Goal: Task Accomplishment & Management: Complete application form

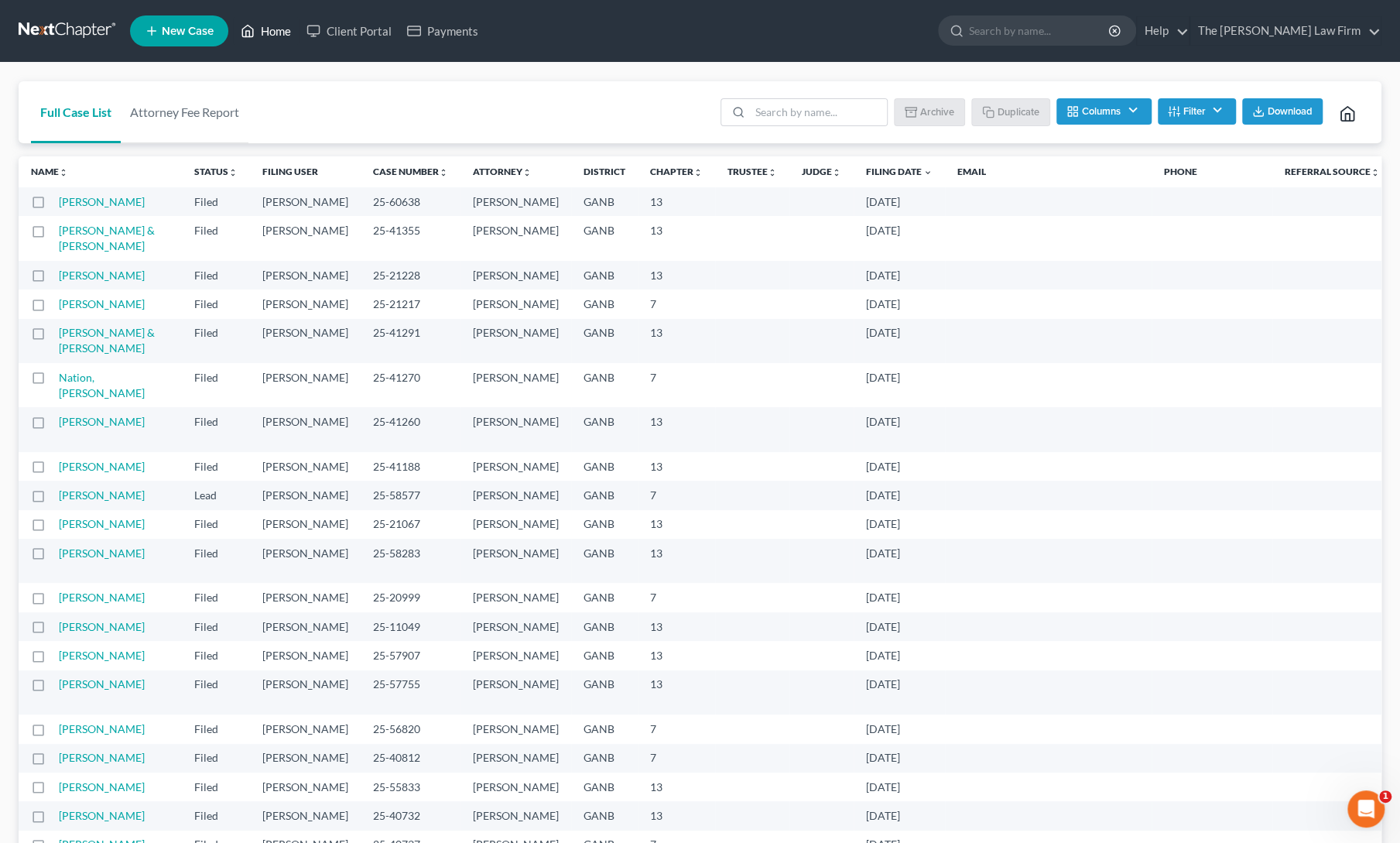
click at [266, 33] on link "Home" at bounding box center [266, 30] width 66 height 27
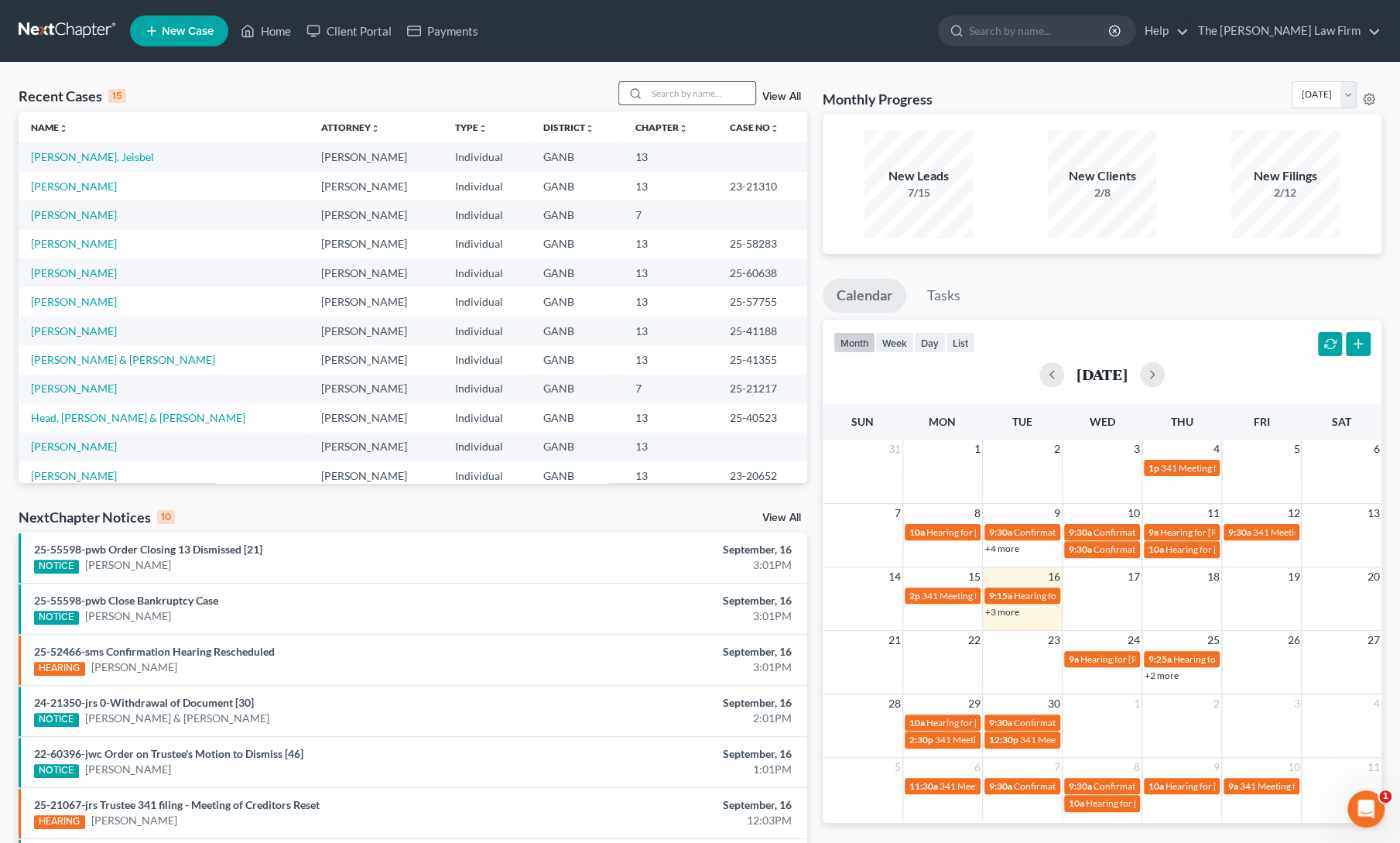
click at [715, 91] on input "search" at bounding box center [700, 94] width 109 height 23
type input "[PERSON_NAME]"
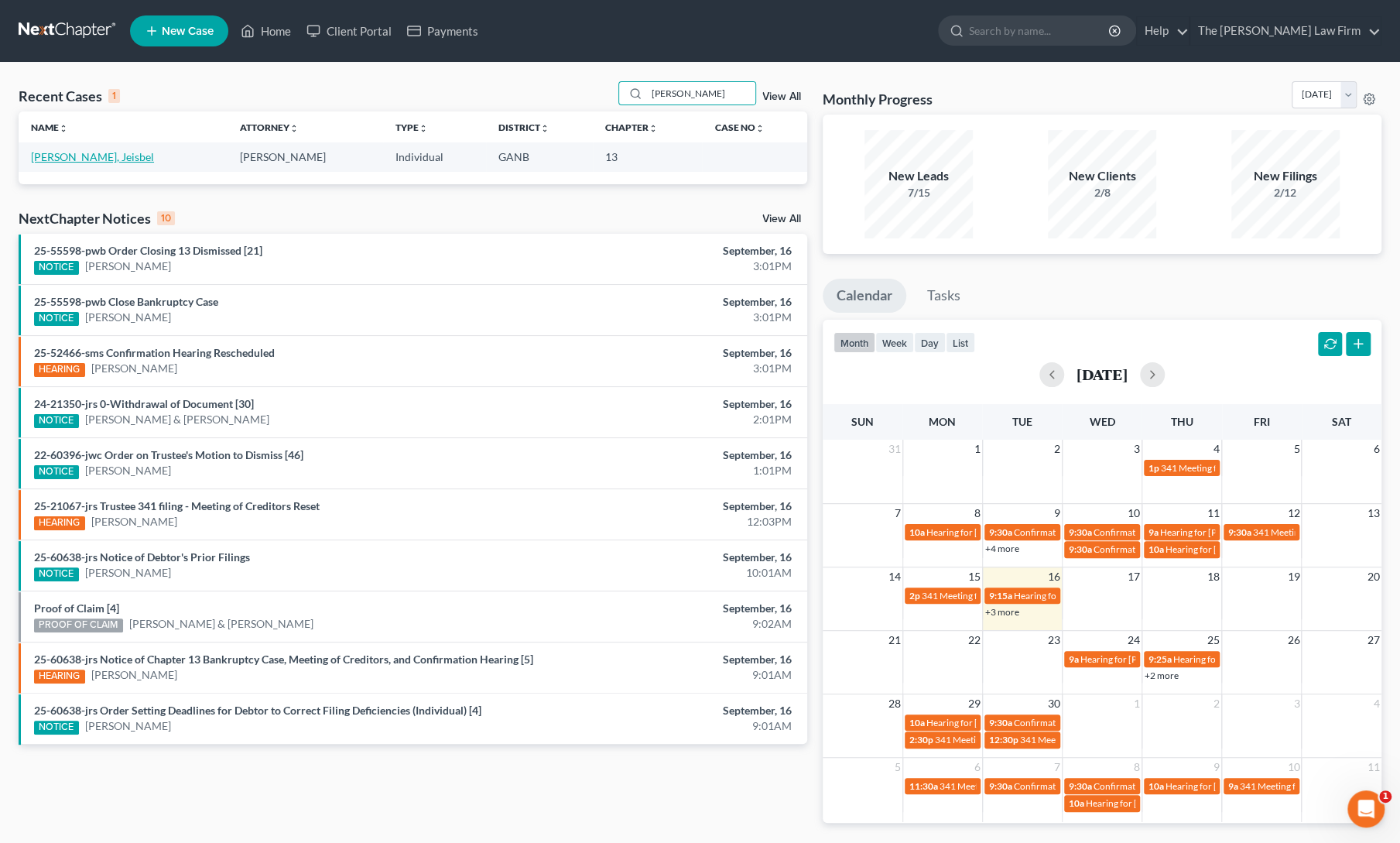
click at [65, 158] on link "[PERSON_NAME], Jeisbel" at bounding box center [93, 157] width 123 height 13
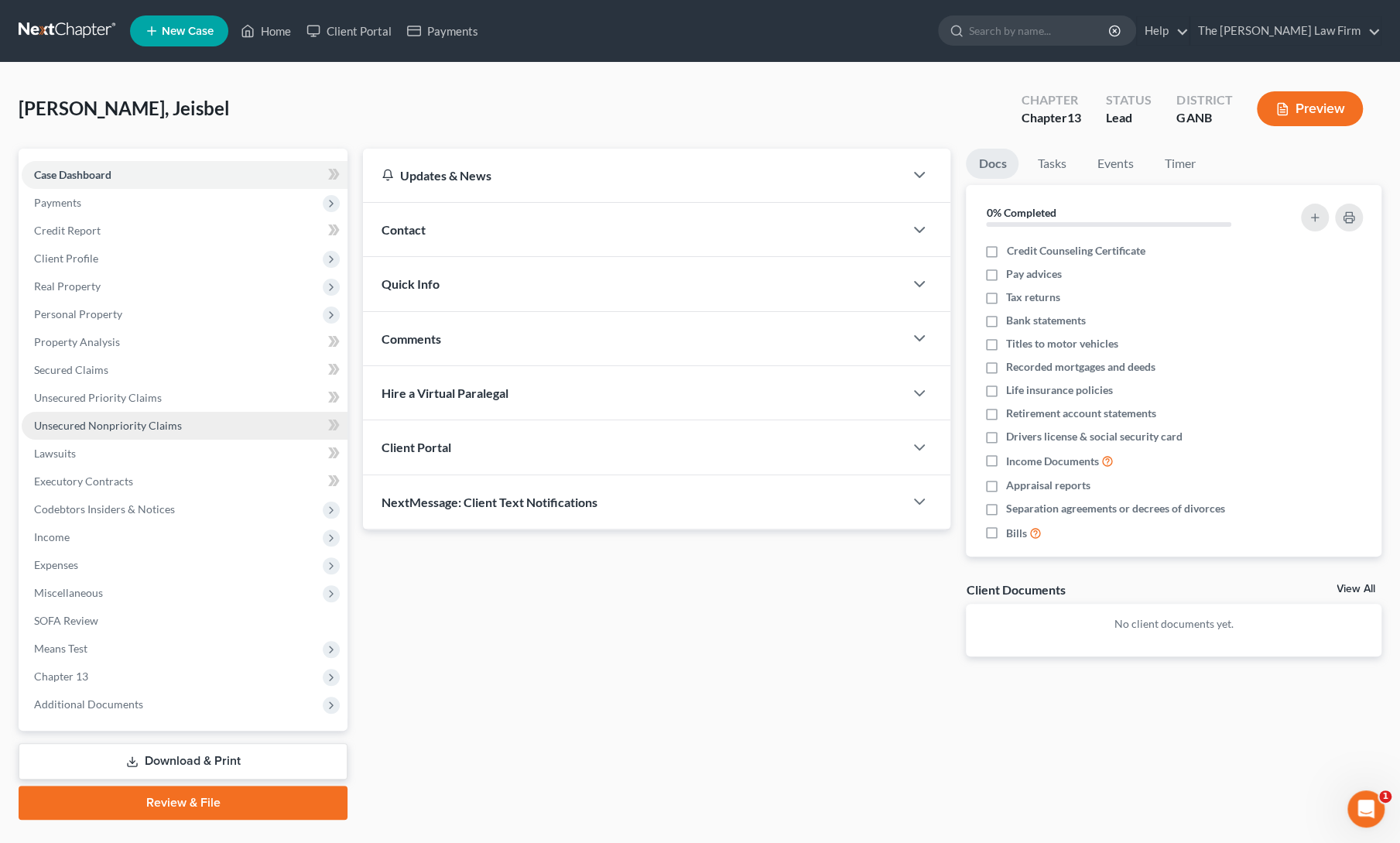
click at [105, 423] on span "Unsecured Nonpriority Claims" at bounding box center [108, 425] width 147 height 13
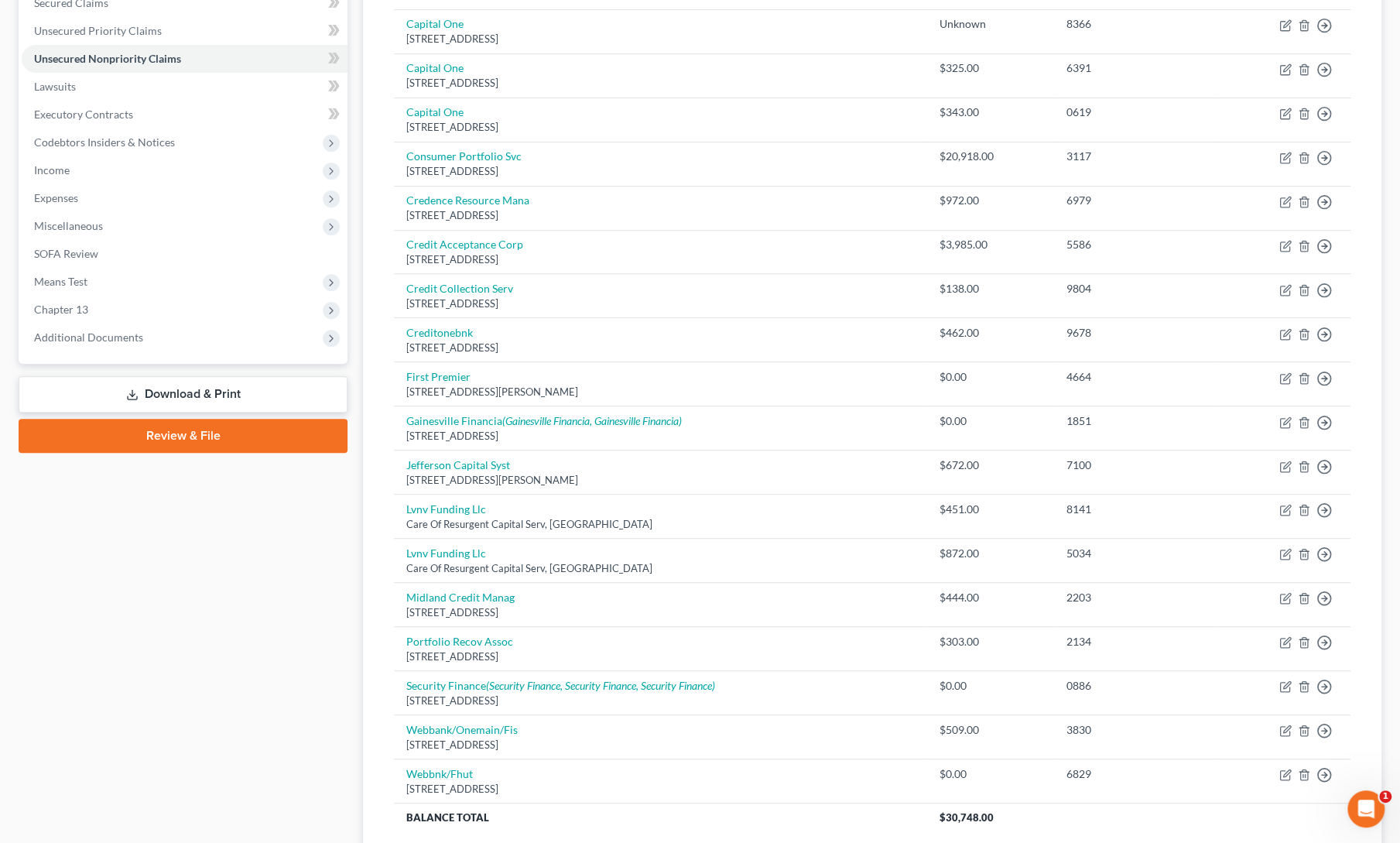
scroll to position [378, 0]
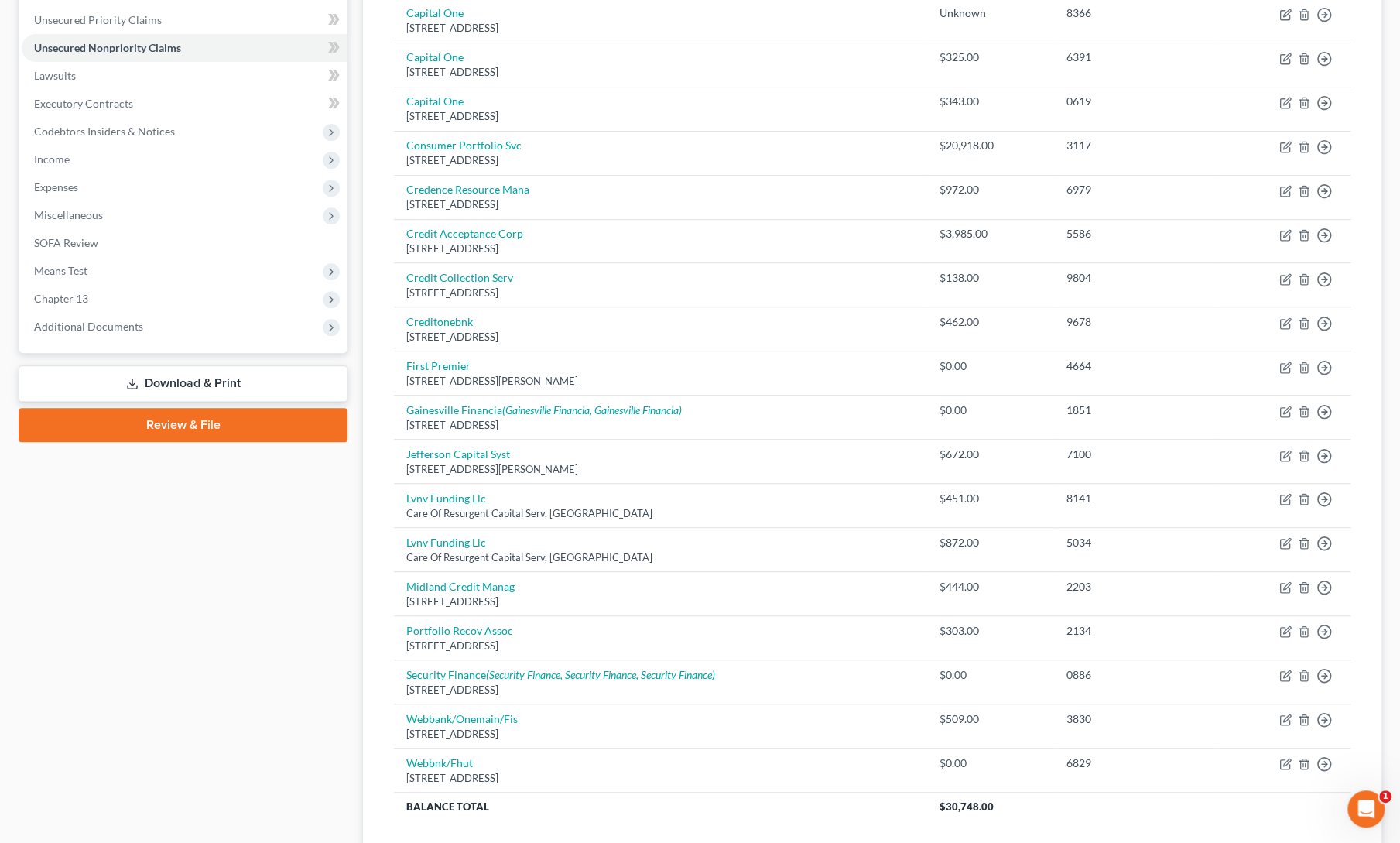
click at [301, 659] on div "Case Dashboard Payments Invoices Payments Payments Credit Report Client Profile" at bounding box center [182, 335] width 344 height 1129
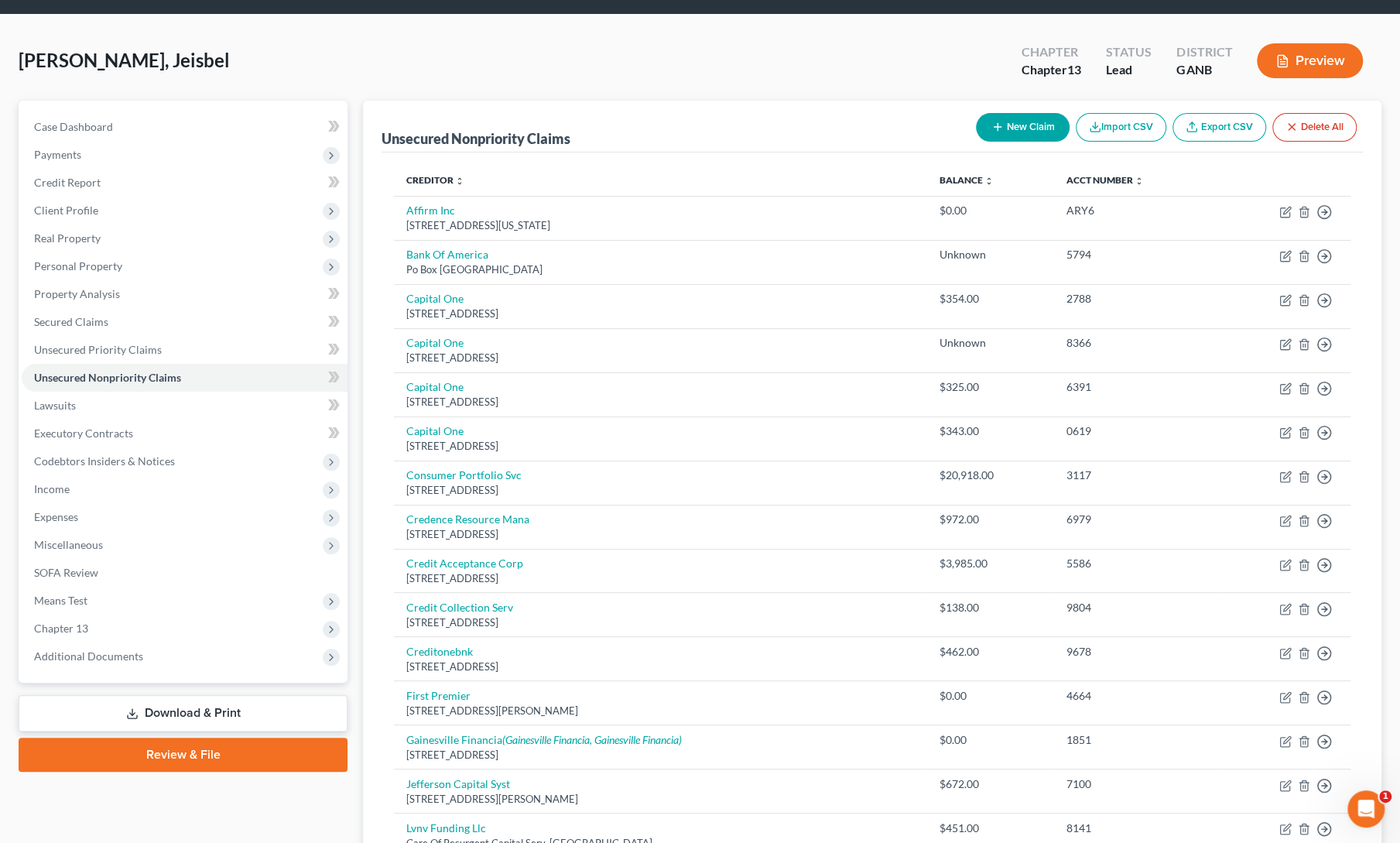
scroll to position [0, 0]
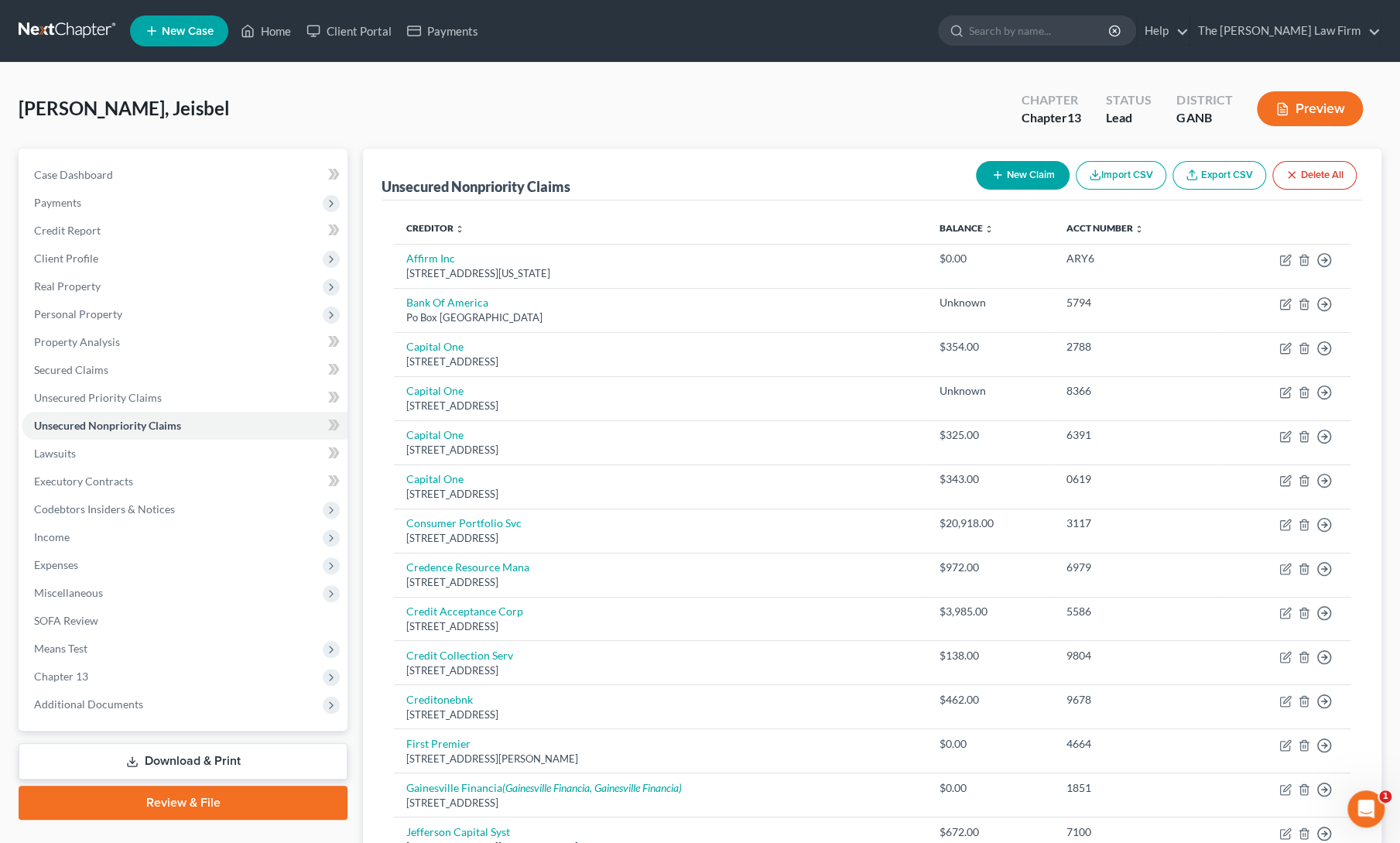
click at [218, 791] on link "Review & File" at bounding box center [183, 802] width 329 height 34
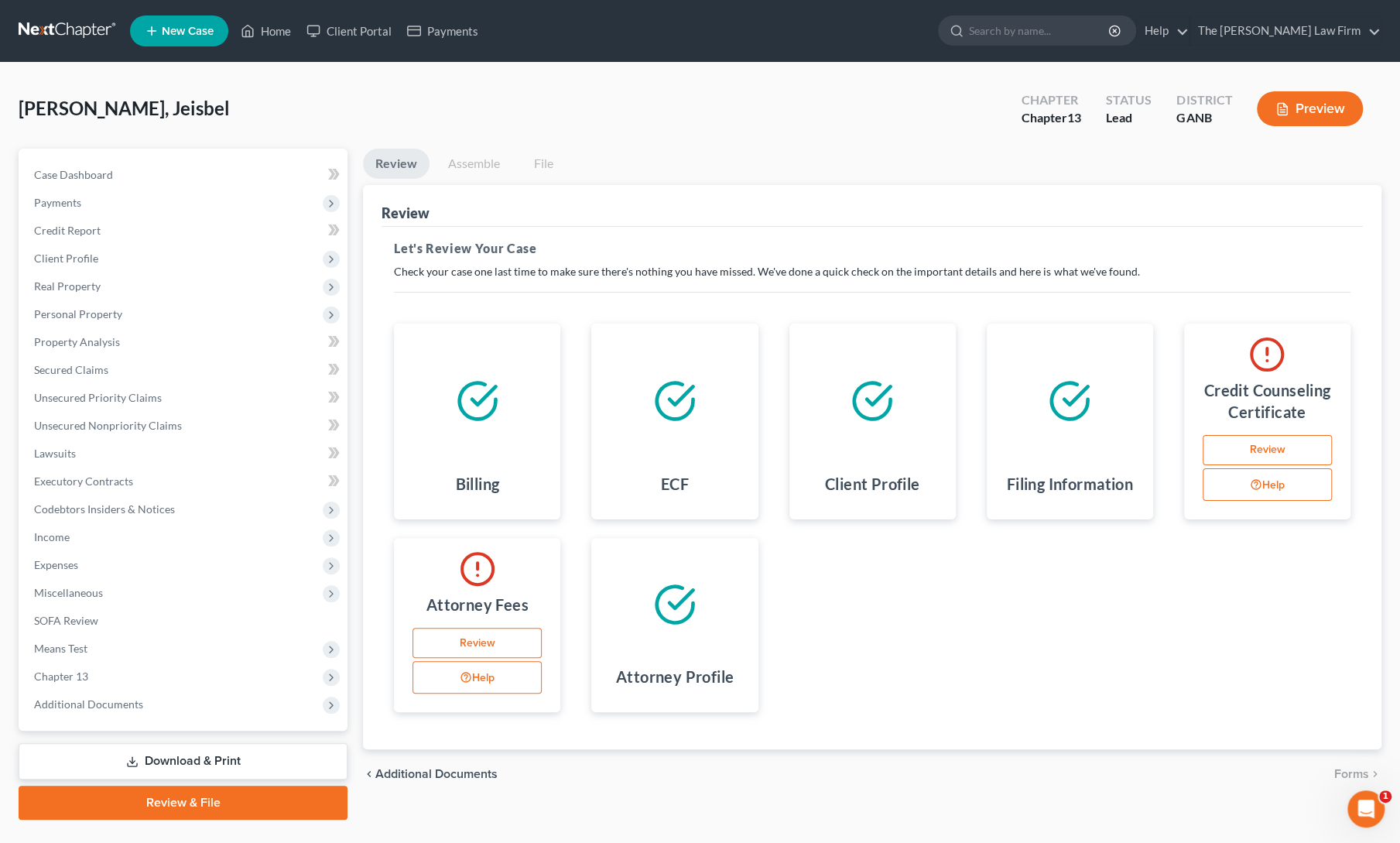
click at [493, 643] on link "Review" at bounding box center [476, 643] width 130 height 31
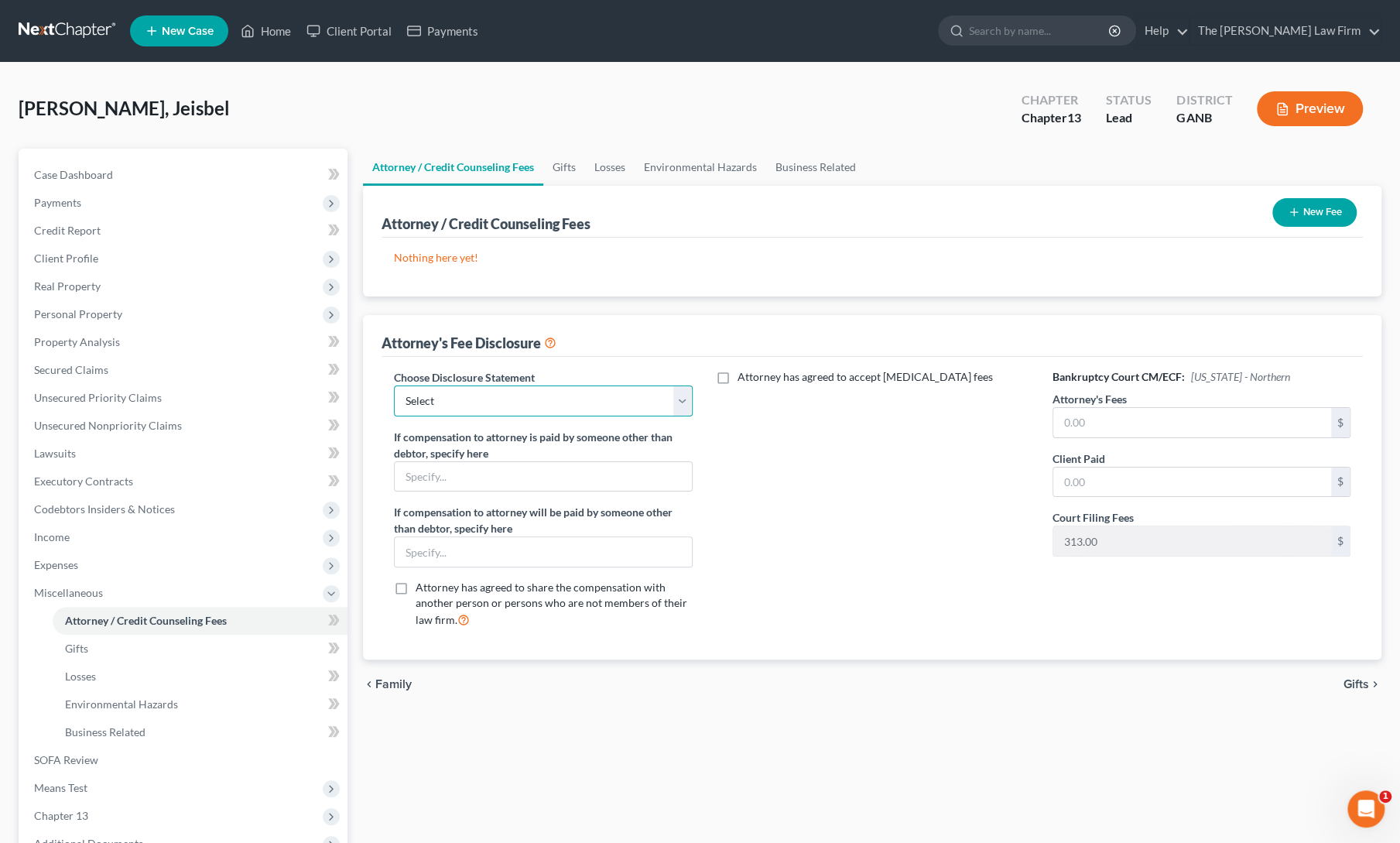
click at [598, 404] on select "Select comp statement" at bounding box center [543, 401] width 298 height 31
select select "0"
click at [394, 386] on select "Select comp statement" at bounding box center [543, 401] width 298 height 31
click at [772, 468] on div "Attorney has agreed to accept [MEDICAL_DATA] fees" at bounding box center [873, 505] width 329 height 271
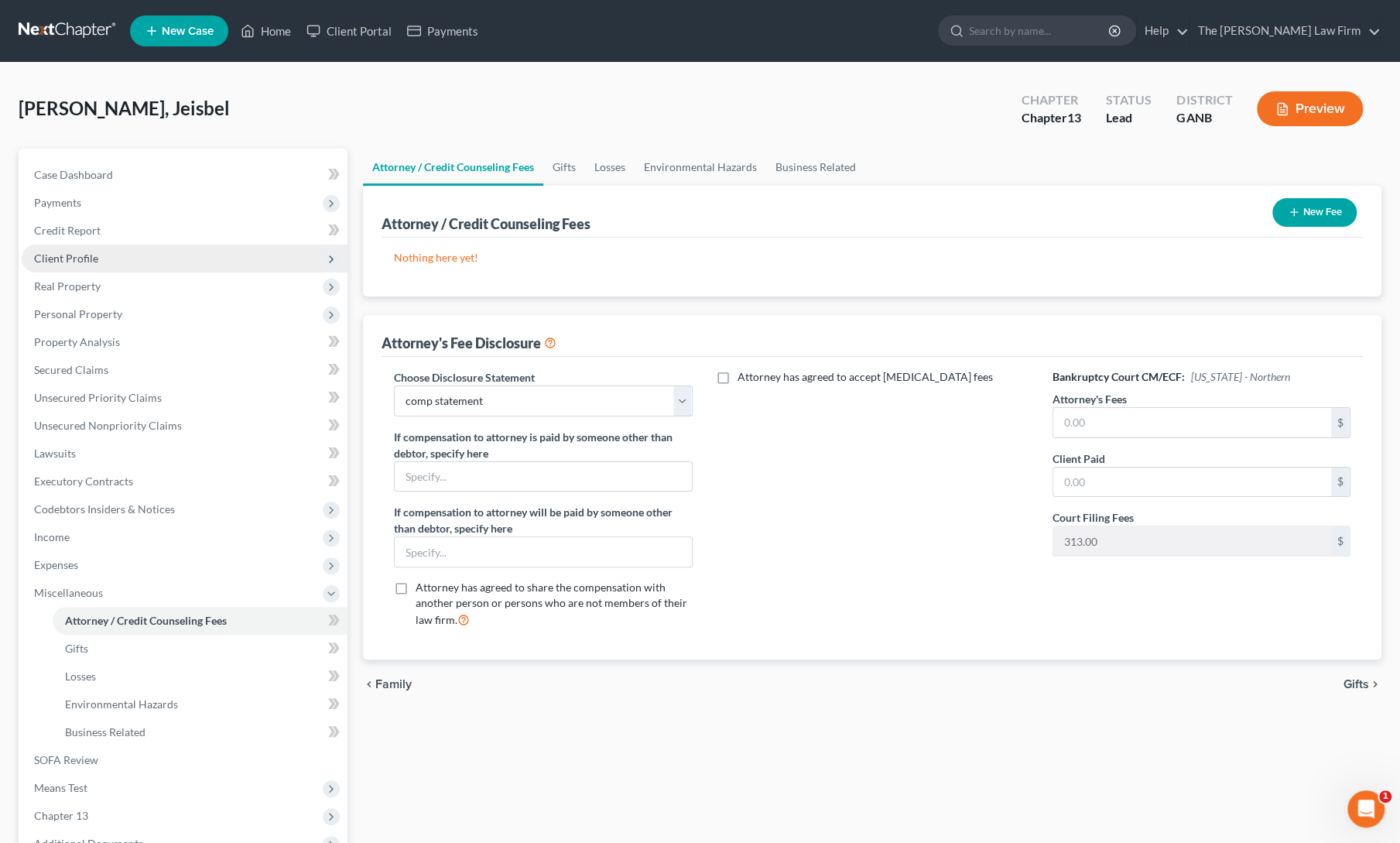
click at [95, 258] on span "Client Profile" at bounding box center [66, 258] width 64 height 13
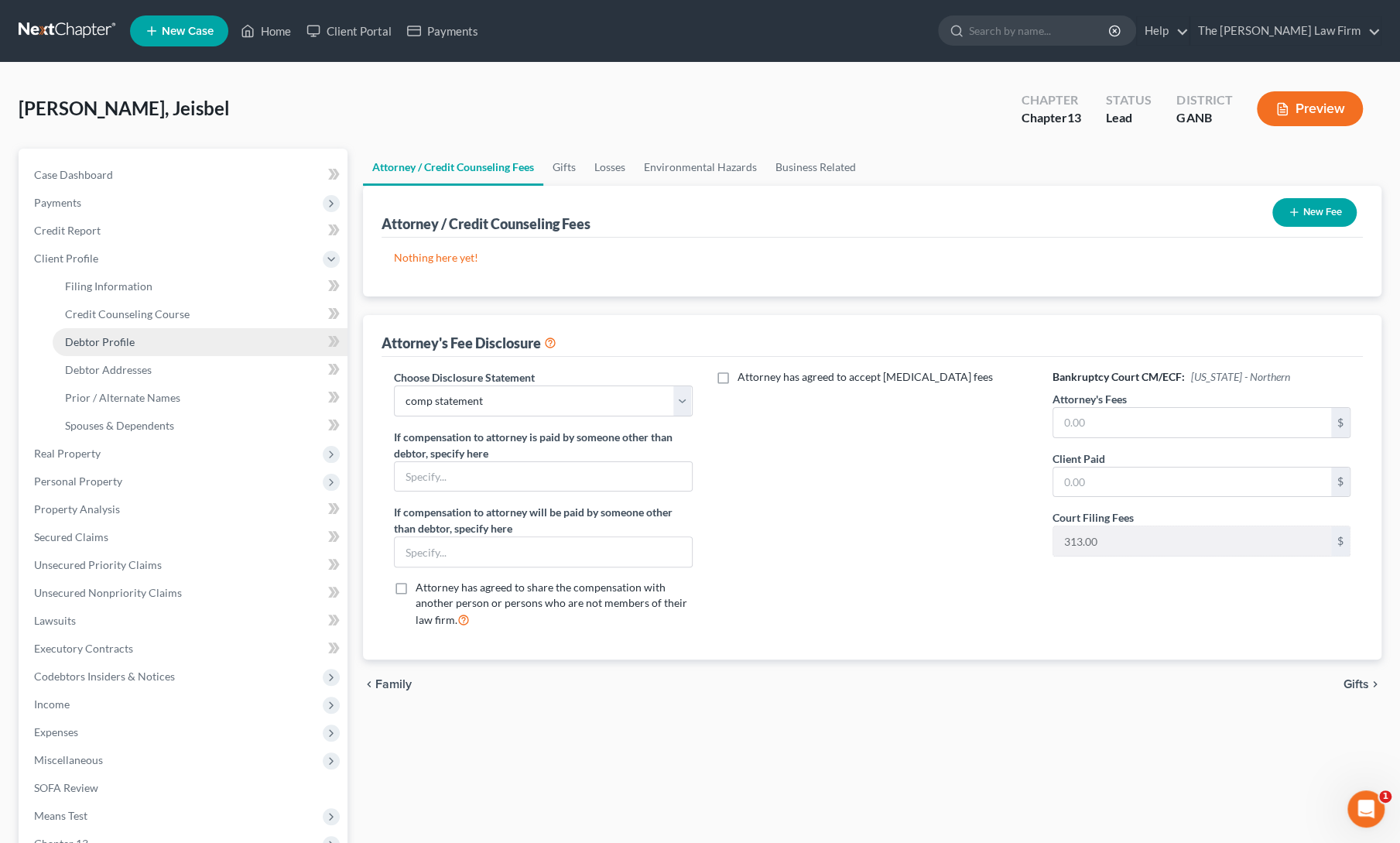
click at [120, 353] on link "Debtor Profile" at bounding box center [200, 341] width 295 height 27
select select "0"
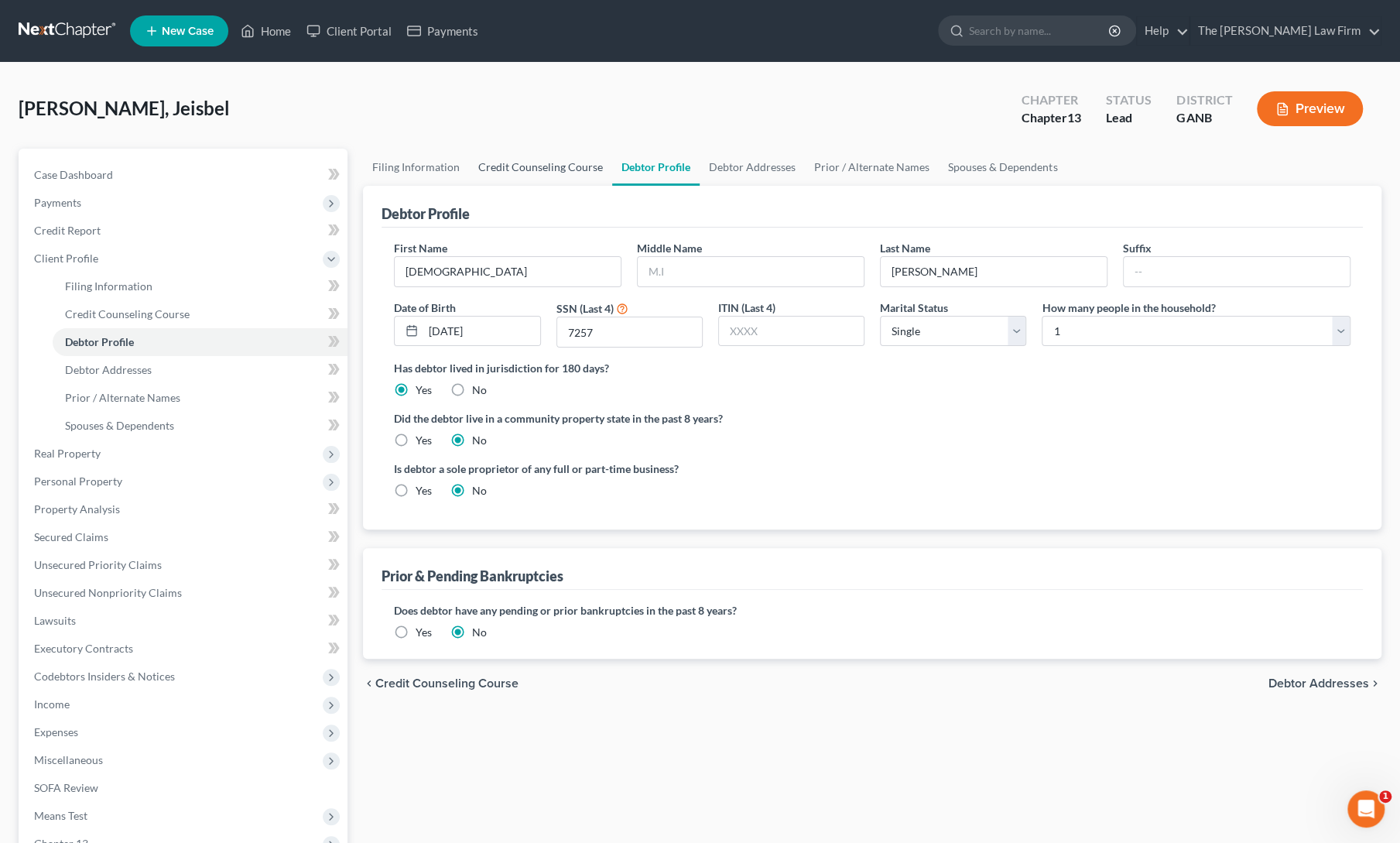
click at [505, 164] on link "Credit Counseling Course" at bounding box center [540, 166] width 143 height 37
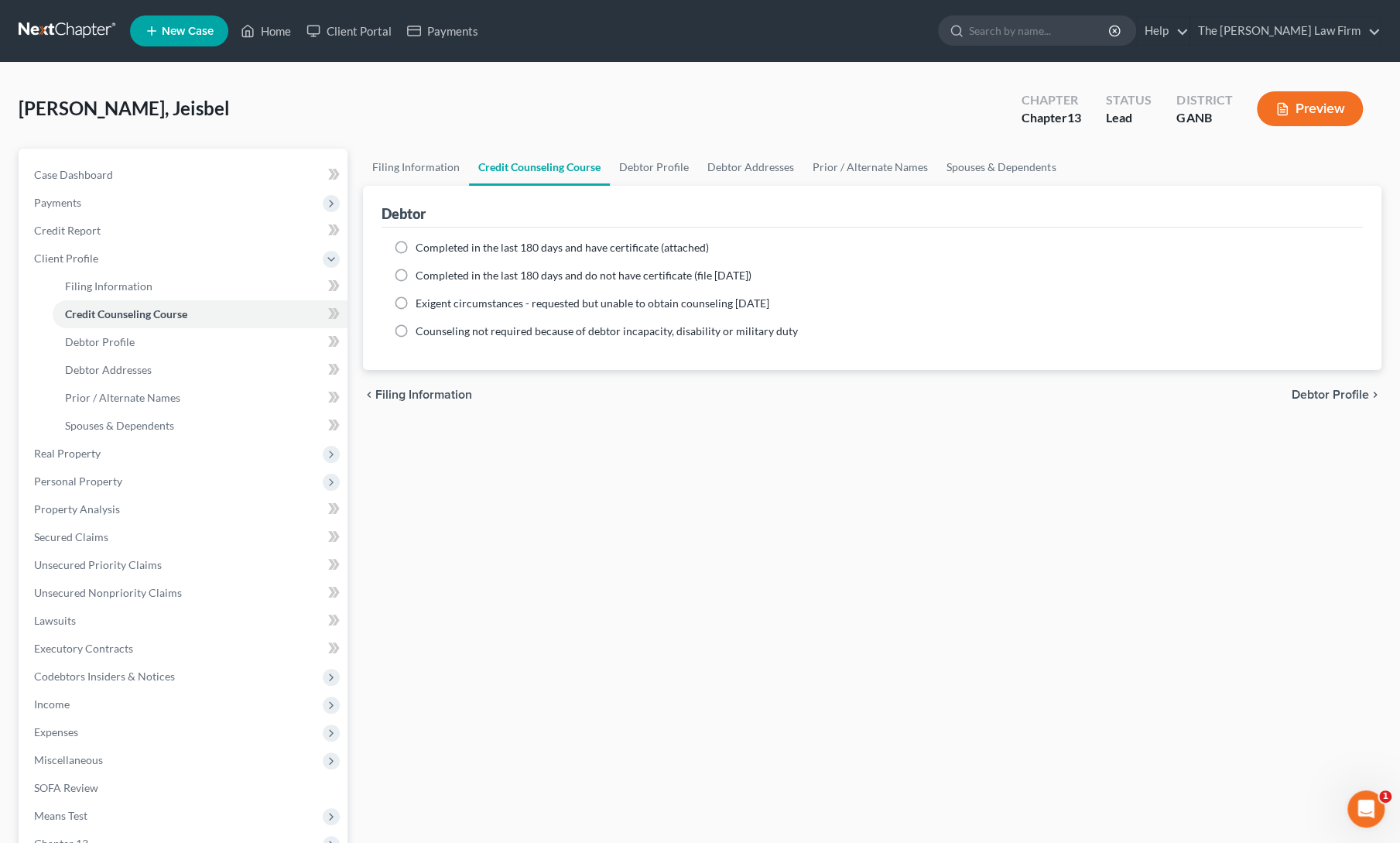
click at [416, 247] on label "Completed in the last 180 days and have certificate (attached)" at bounding box center [562, 248] width 293 height 15
click at [422, 247] on input "Completed in the last 180 days and have certificate (attached)" at bounding box center [426, 245] width 10 height 10
radio input "true"
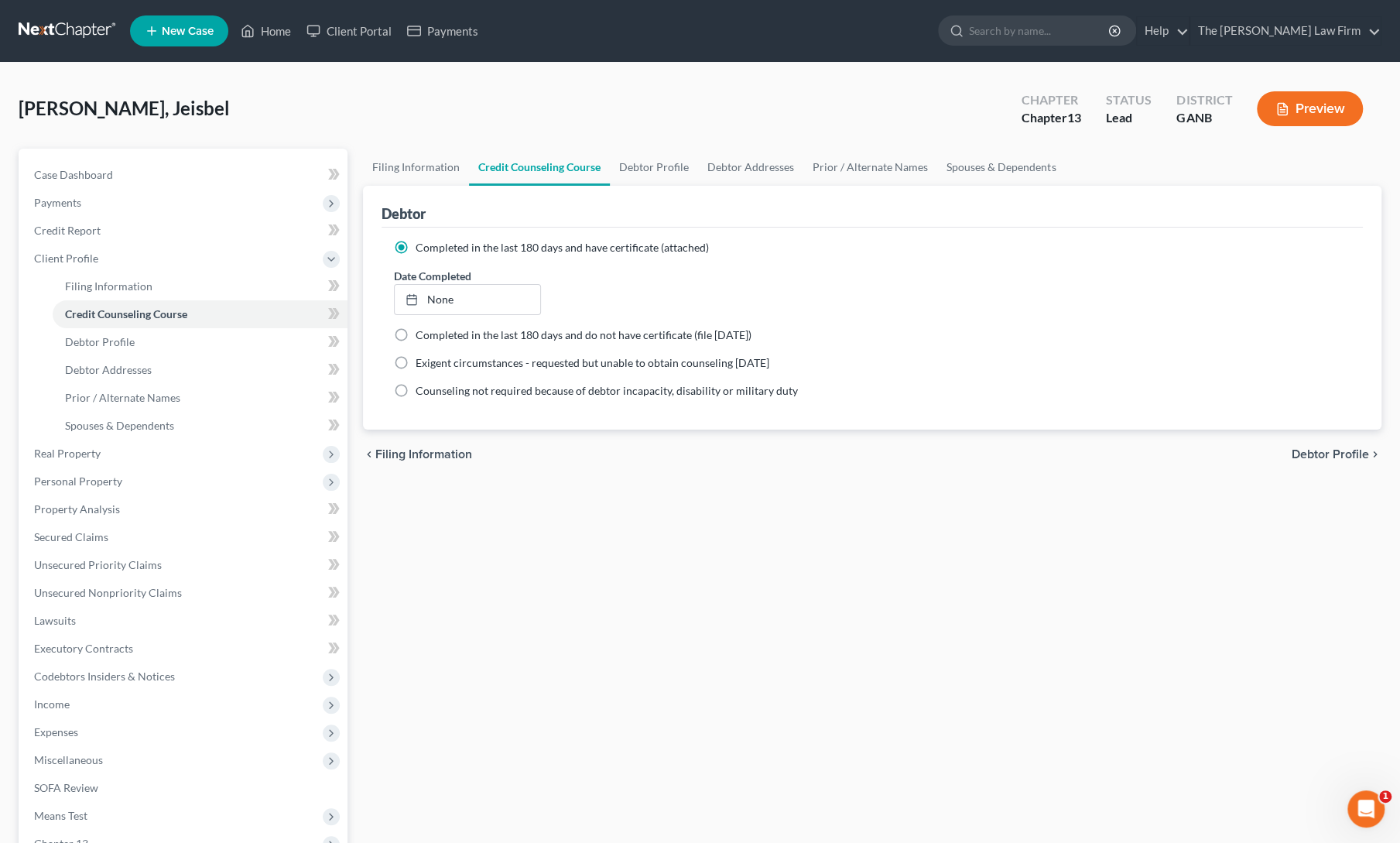
click at [746, 510] on div "Filing Information Credit Counseling Course Debtor Profile Debtor Addresses Pri…" at bounding box center [873, 567] width 1034 height 838
click at [749, 517] on div "Filing Information Credit Counseling Course Debtor Profile Debtor Addresses Pri…" at bounding box center [873, 567] width 1034 height 838
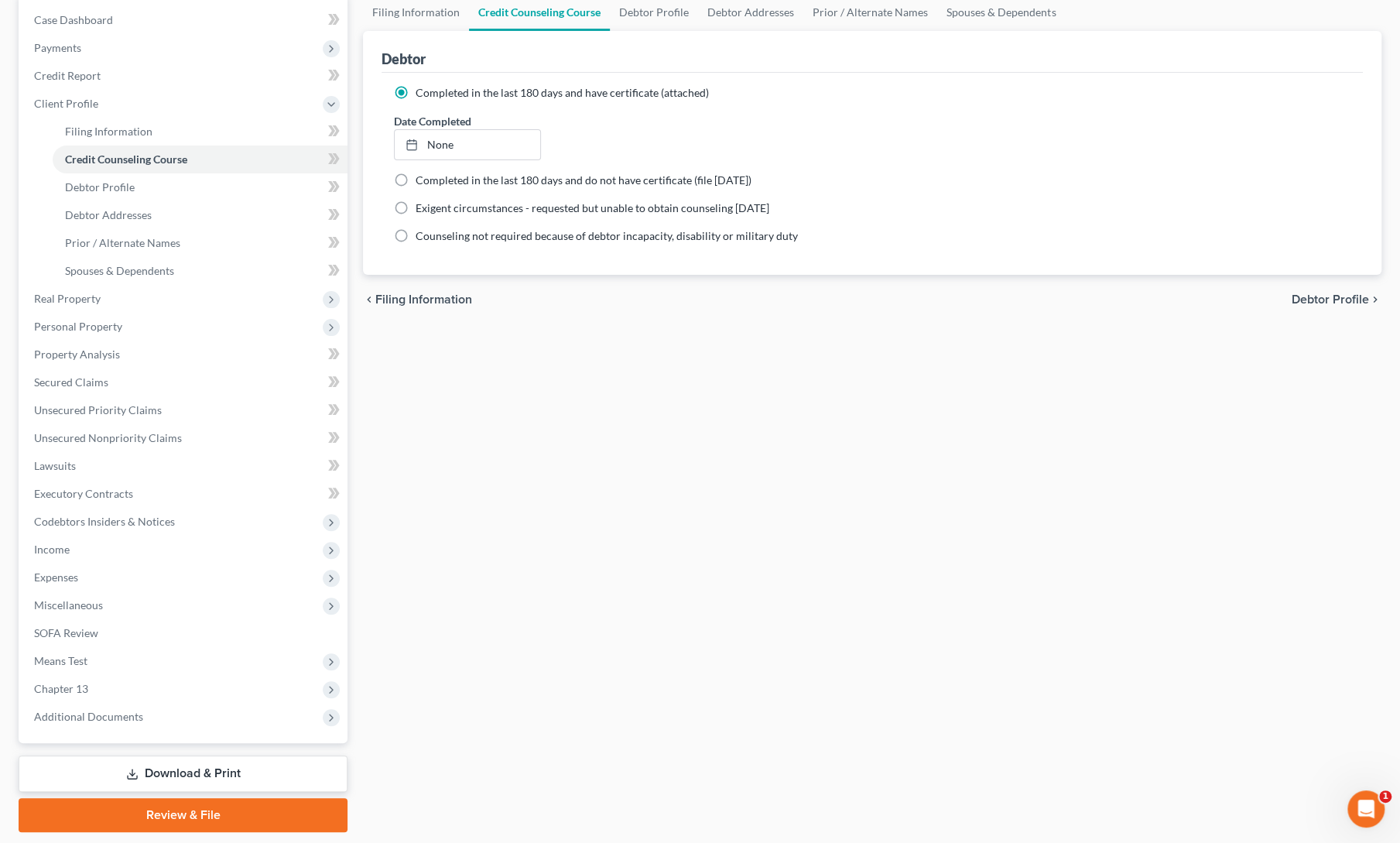
scroll to position [200, 0]
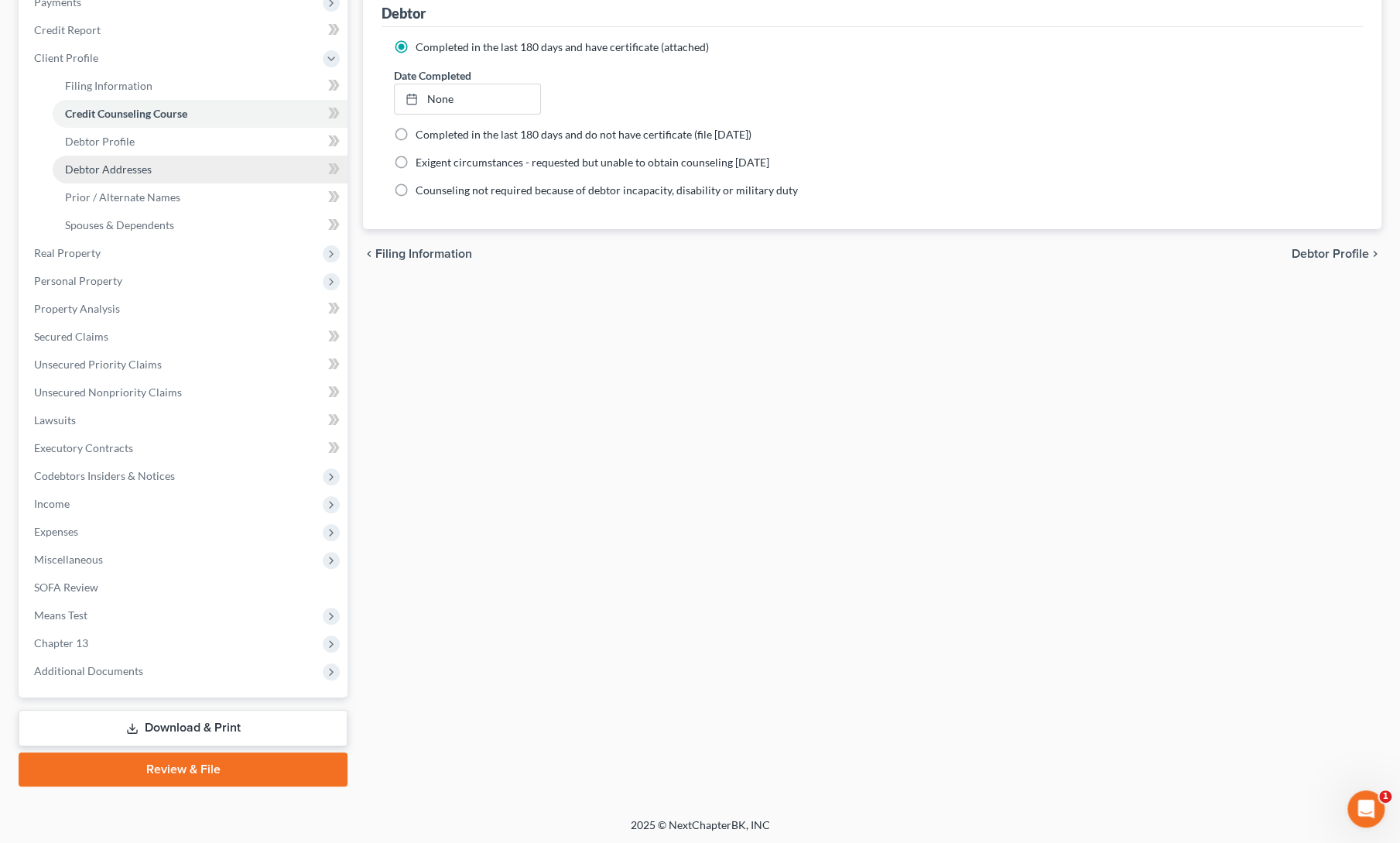
click at [87, 163] on span "Debtor Addresses" at bounding box center [109, 169] width 87 height 13
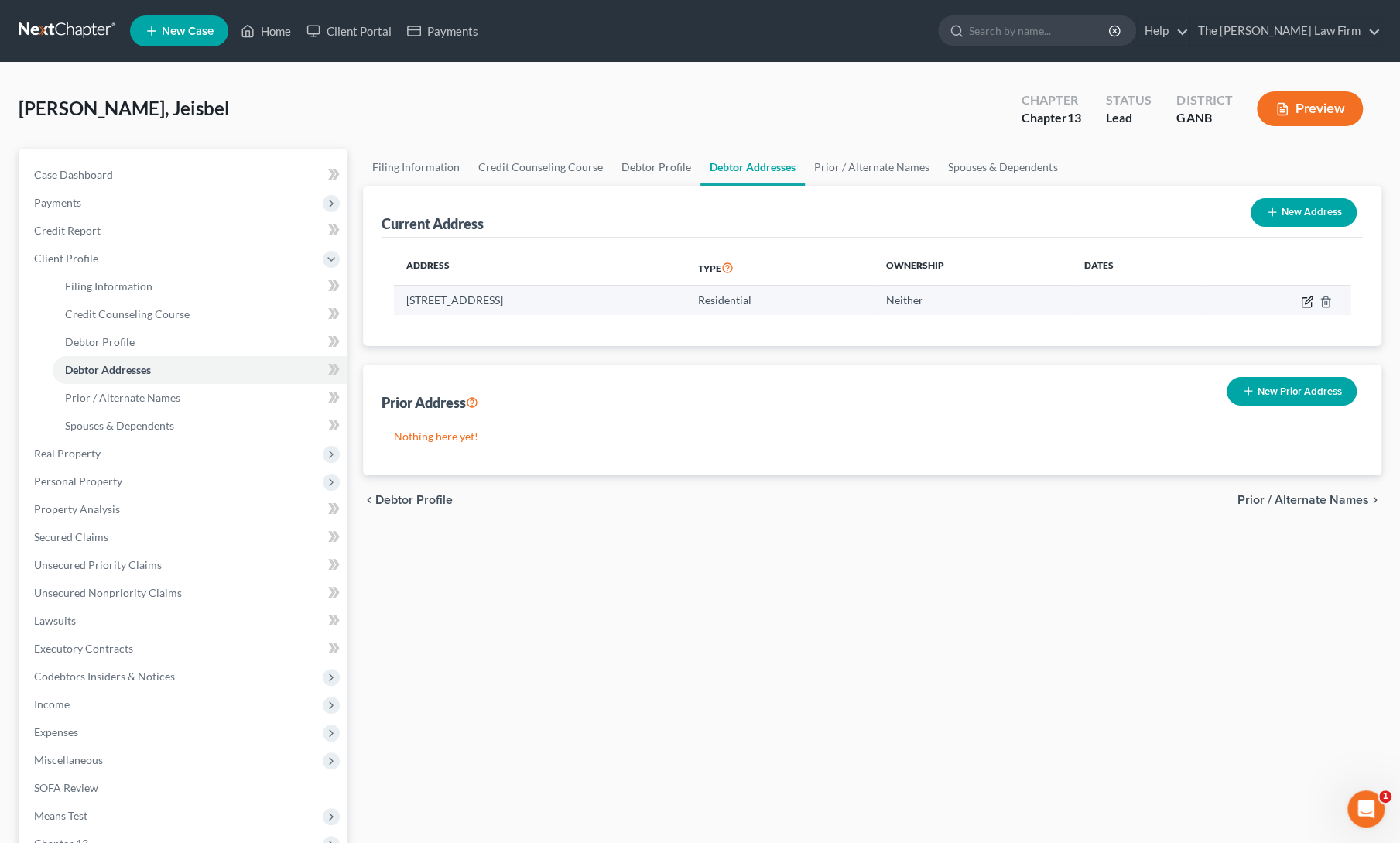
click at [1306, 300] on icon "button" at bounding box center [1307, 300] width 7 height 7
select select "10"
select select "92"
select select "0"
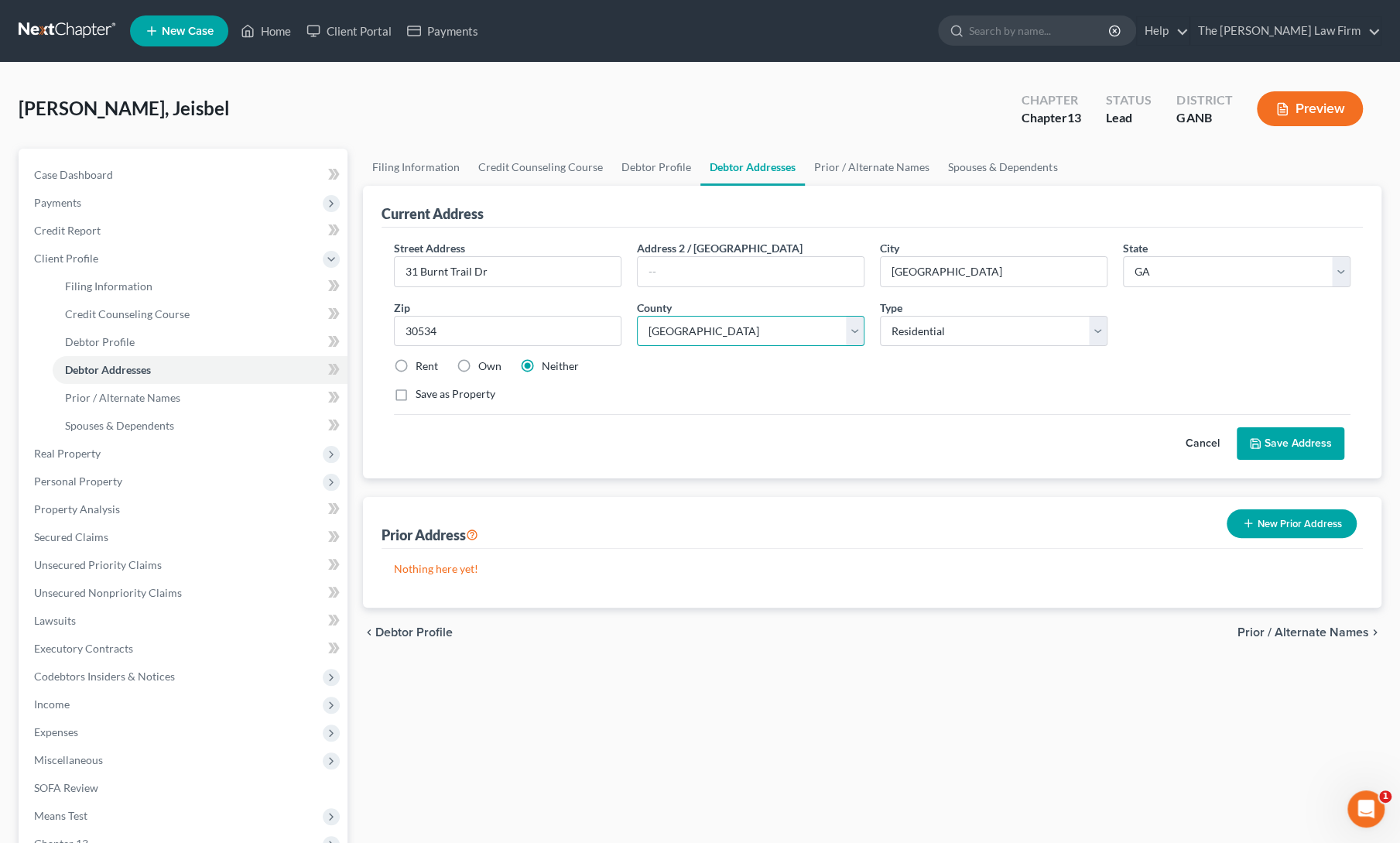
click at [723, 321] on select "County [GEOGRAPHIC_DATA] [GEOGRAPHIC_DATA] [GEOGRAPHIC_DATA] [GEOGRAPHIC_DATA] …" at bounding box center [751, 331] width 228 height 31
select select "41"
click at [637, 316] on select "County [GEOGRAPHIC_DATA] [GEOGRAPHIC_DATA] [GEOGRAPHIC_DATA] [GEOGRAPHIC_DATA] …" at bounding box center [751, 331] width 228 height 31
click at [921, 452] on div "Cancel Save Address" at bounding box center [873, 437] width 957 height 45
click at [1291, 452] on button "Save Address" at bounding box center [1290, 443] width 108 height 32
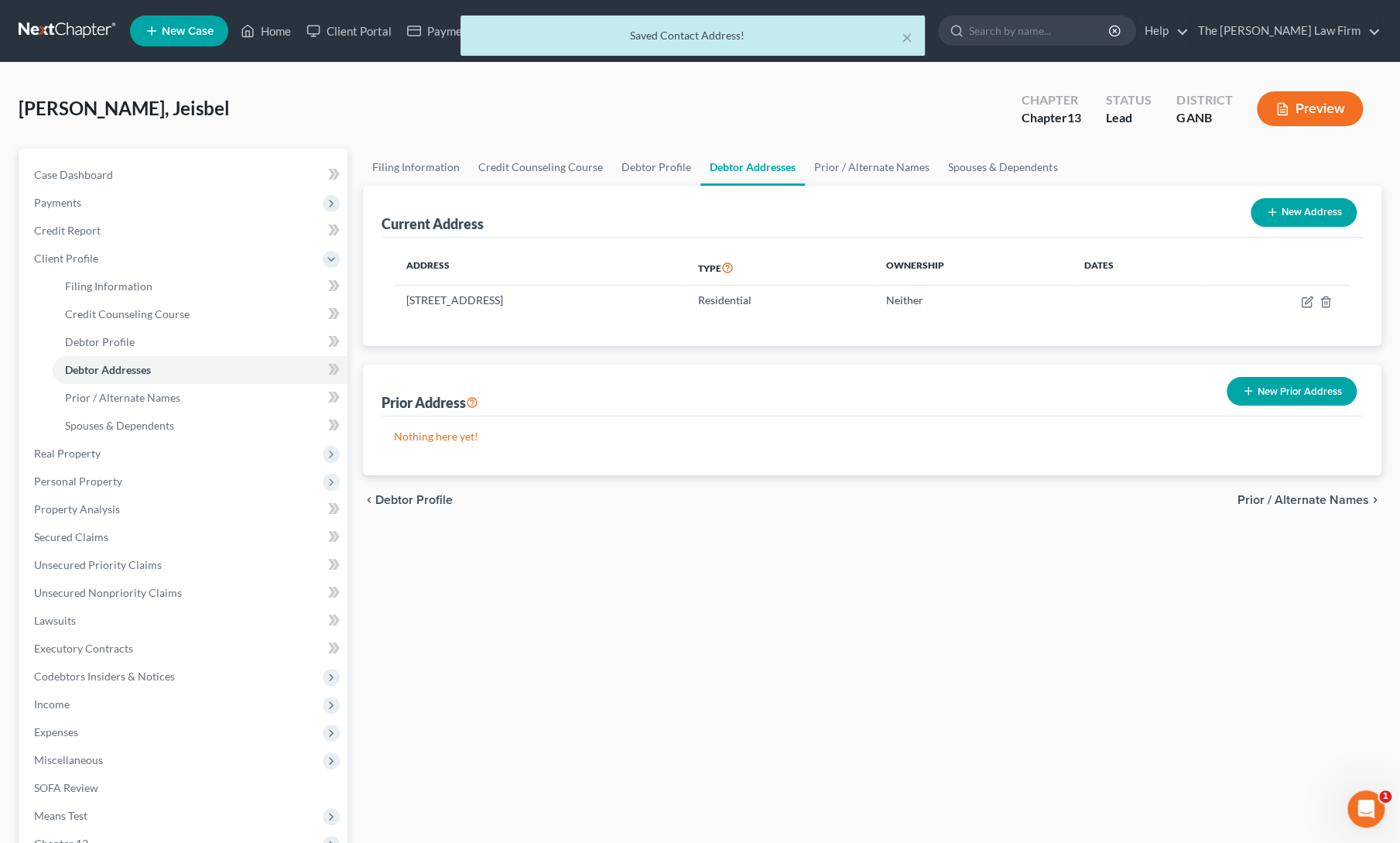
click at [537, 375] on div "Prior Address New Prior Address" at bounding box center [873, 390] width 981 height 52
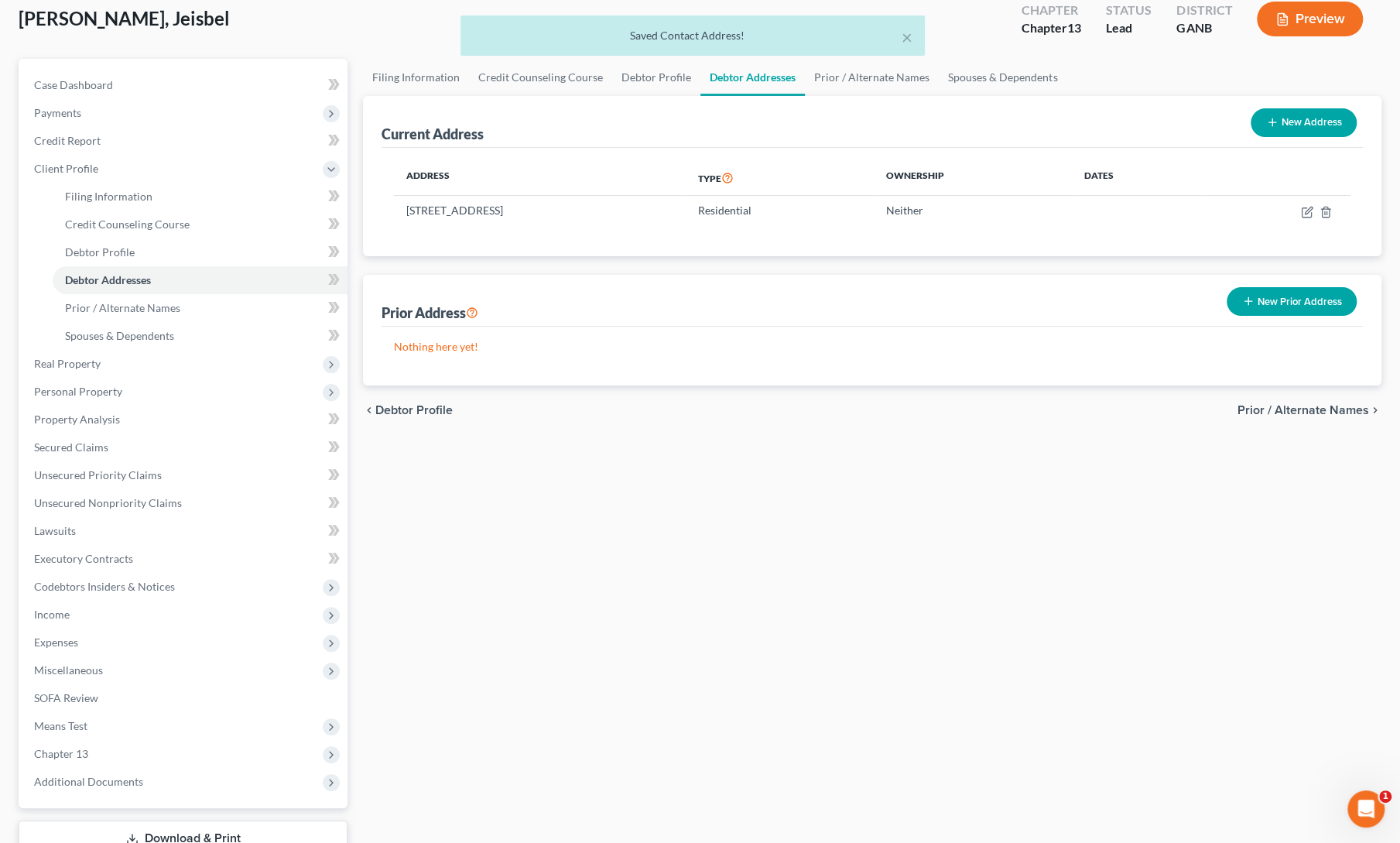
scroll to position [200, 0]
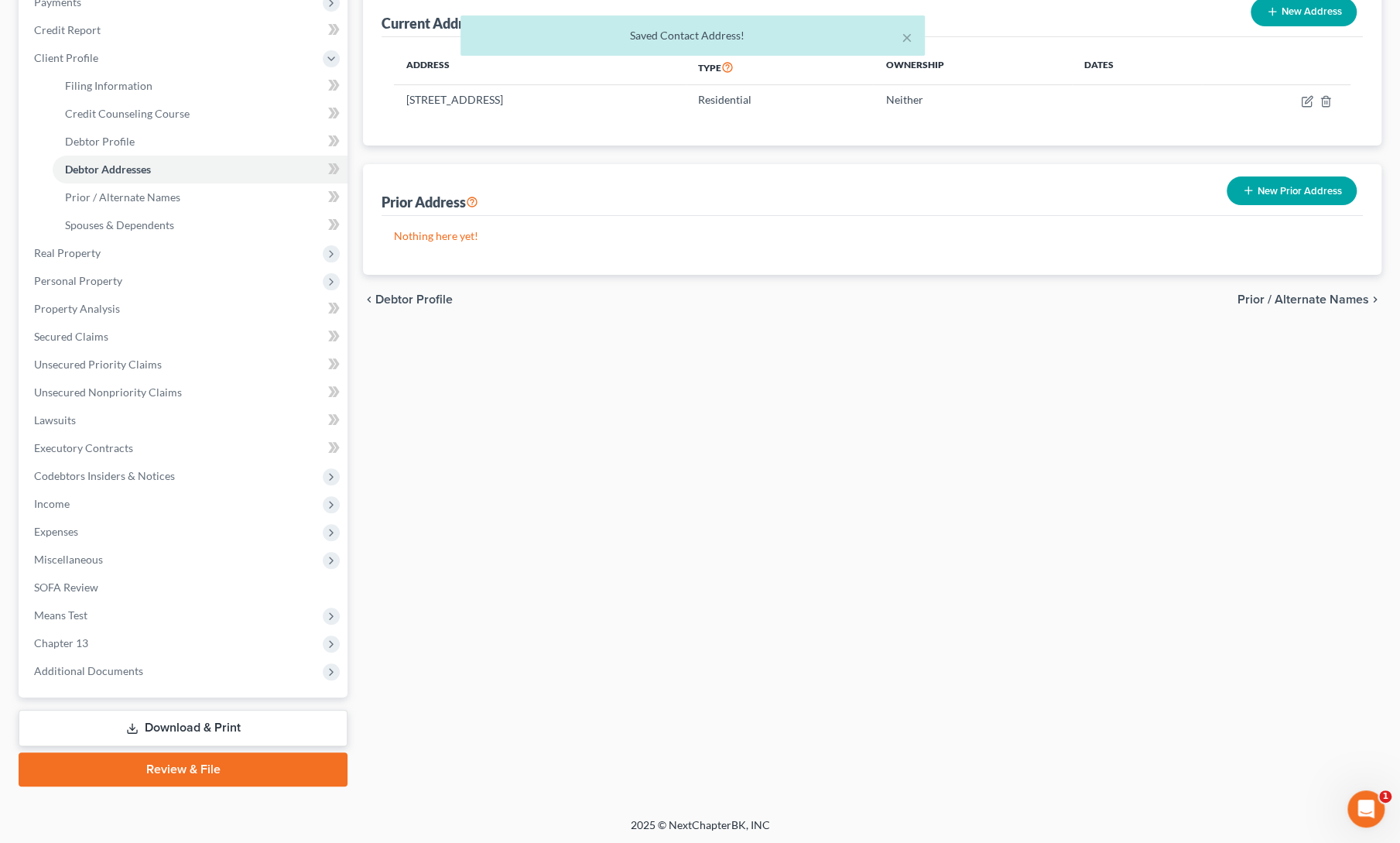
click at [174, 770] on link "Review & File" at bounding box center [183, 769] width 329 height 34
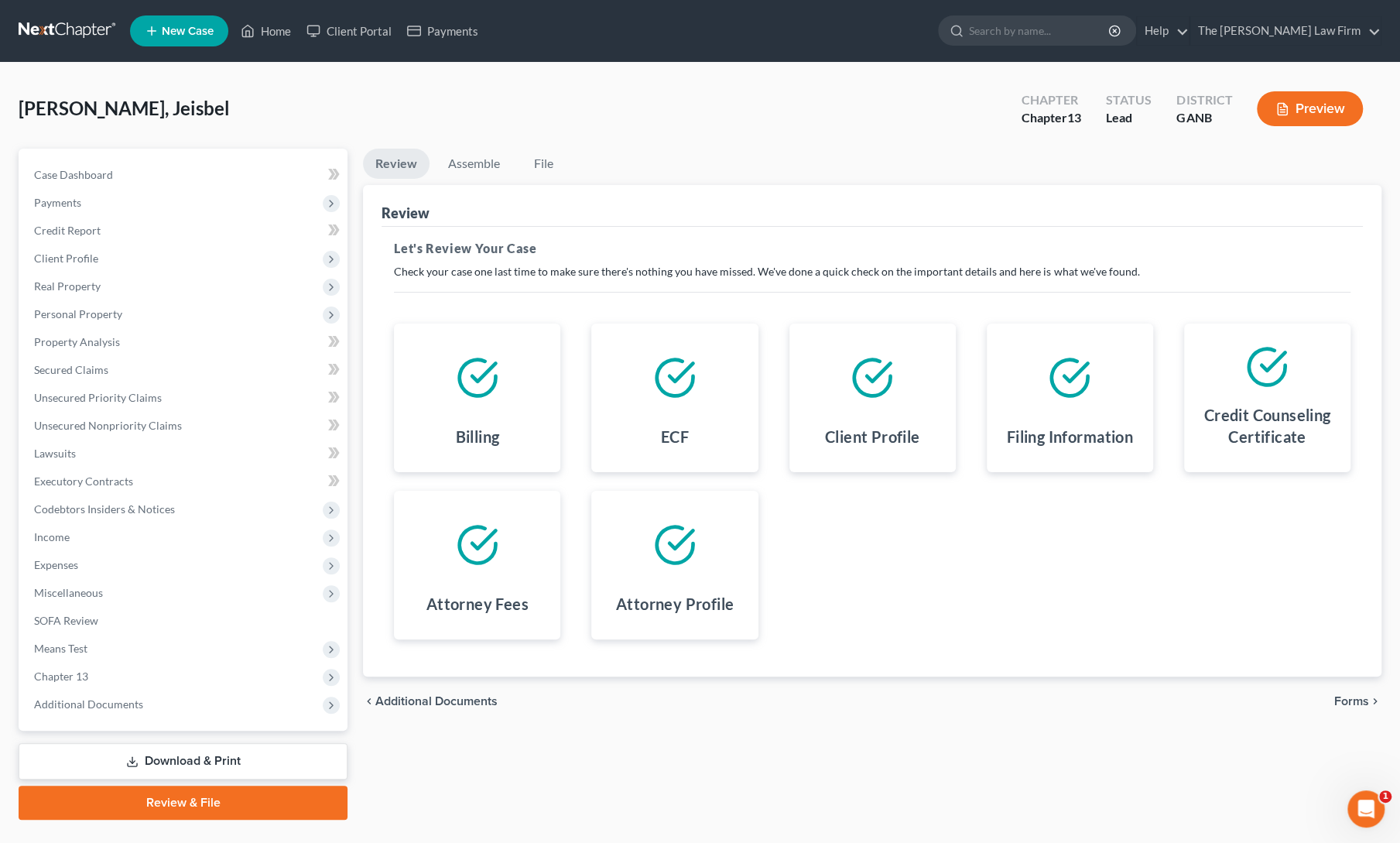
click at [1340, 700] on span "Forms" at bounding box center [1351, 700] width 35 height 12
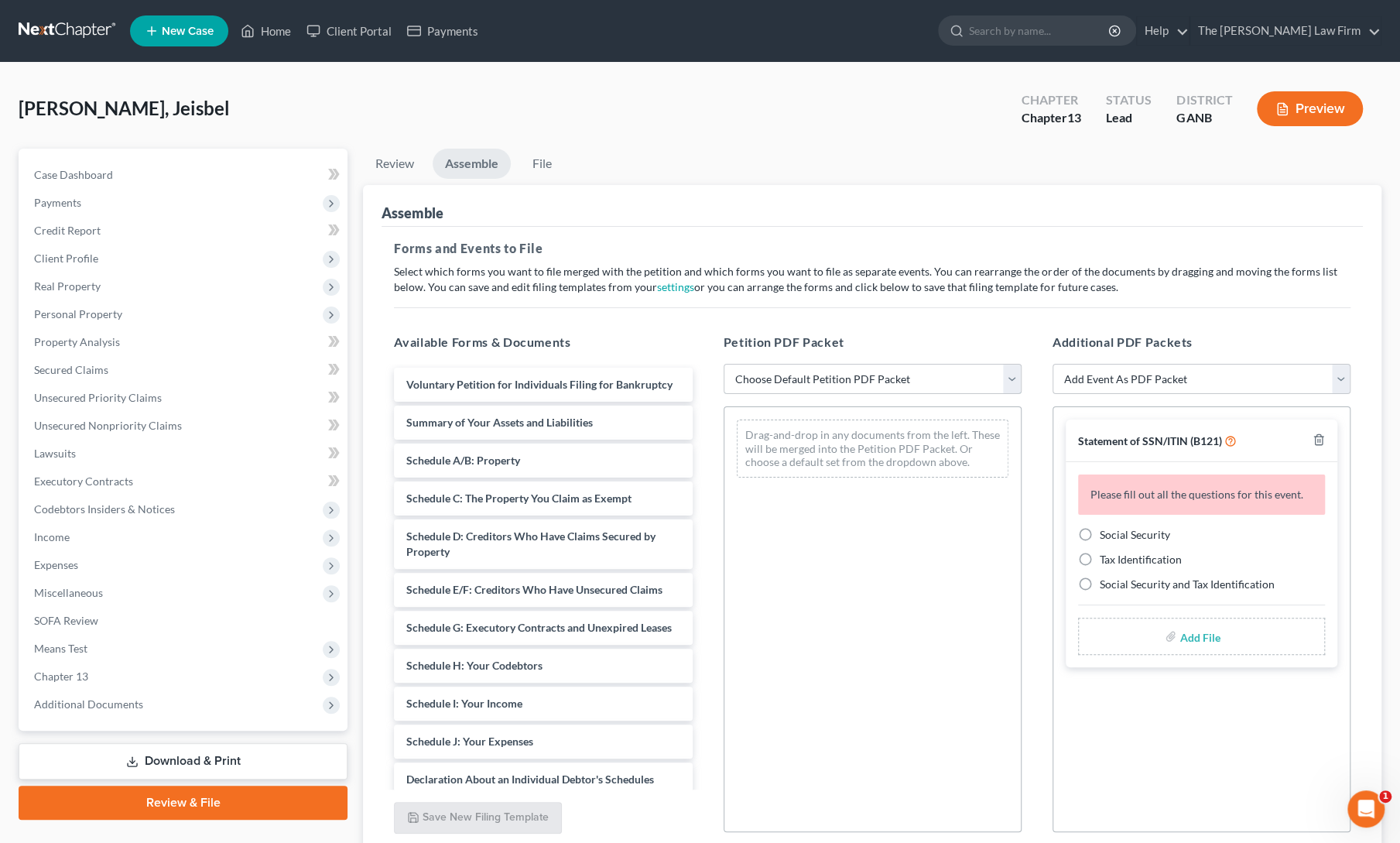
click at [843, 378] on select "Choose Default Petition PDF Packet Complete Bankruptcy Petition (all forms and …" at bounding box center [872, 379] width 298 height 31
select select "1"
click at [723, 364] on select "Choose Default Petition PDF Packet Complete Bankruptcy Petition (all forms and …" at bounding box center [872, 379] width 298 height 31
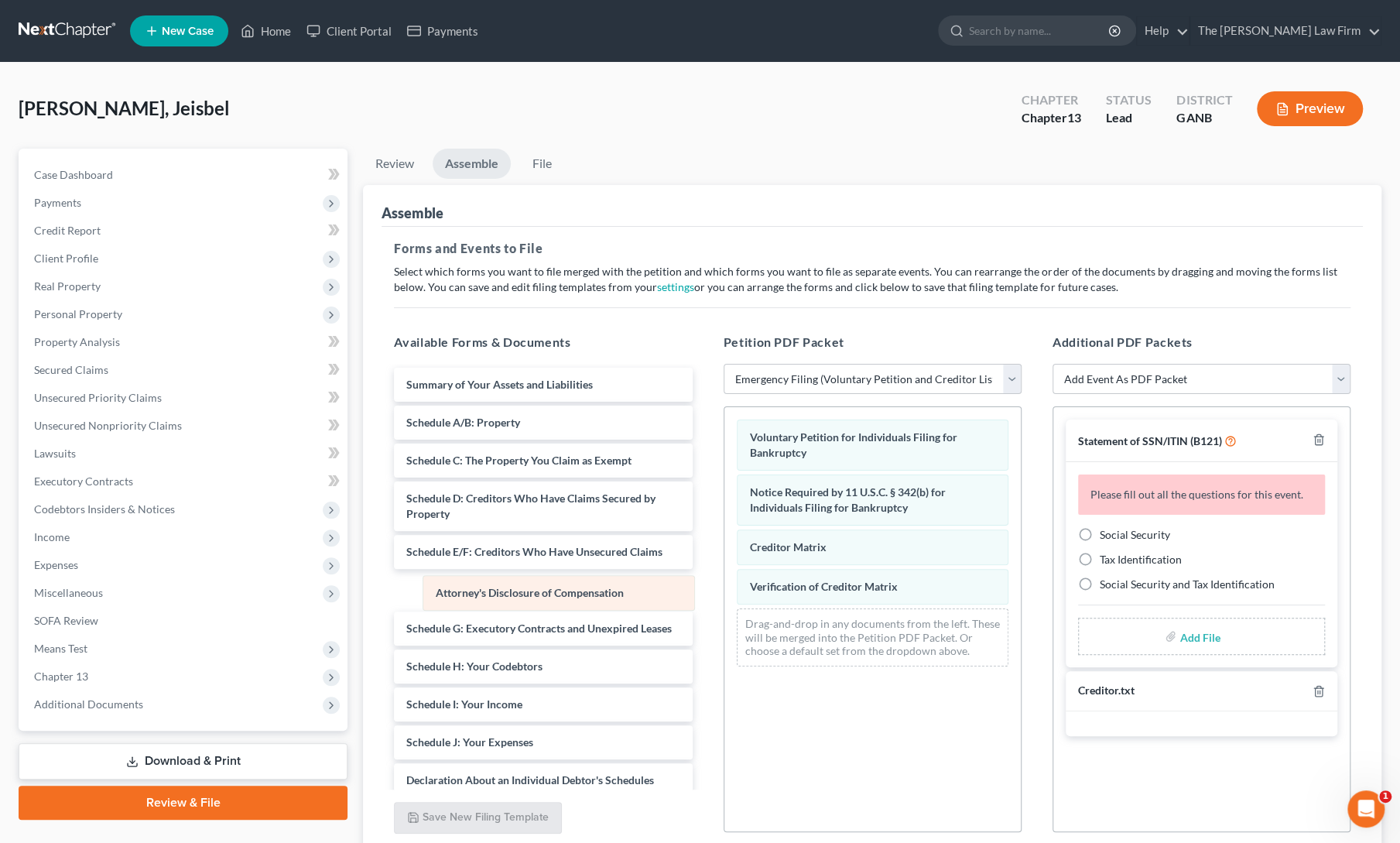
drag, startPoint x: 846, startPoint y: 634, endPoint x: 517, endPoint y: 607, distance: 330.1
click at [724, 607] on div "Attorney's Disclosure of Compensation Voluntary Petition for Individuals Filing…" at bounding box center [873, 542] width 297 height 271
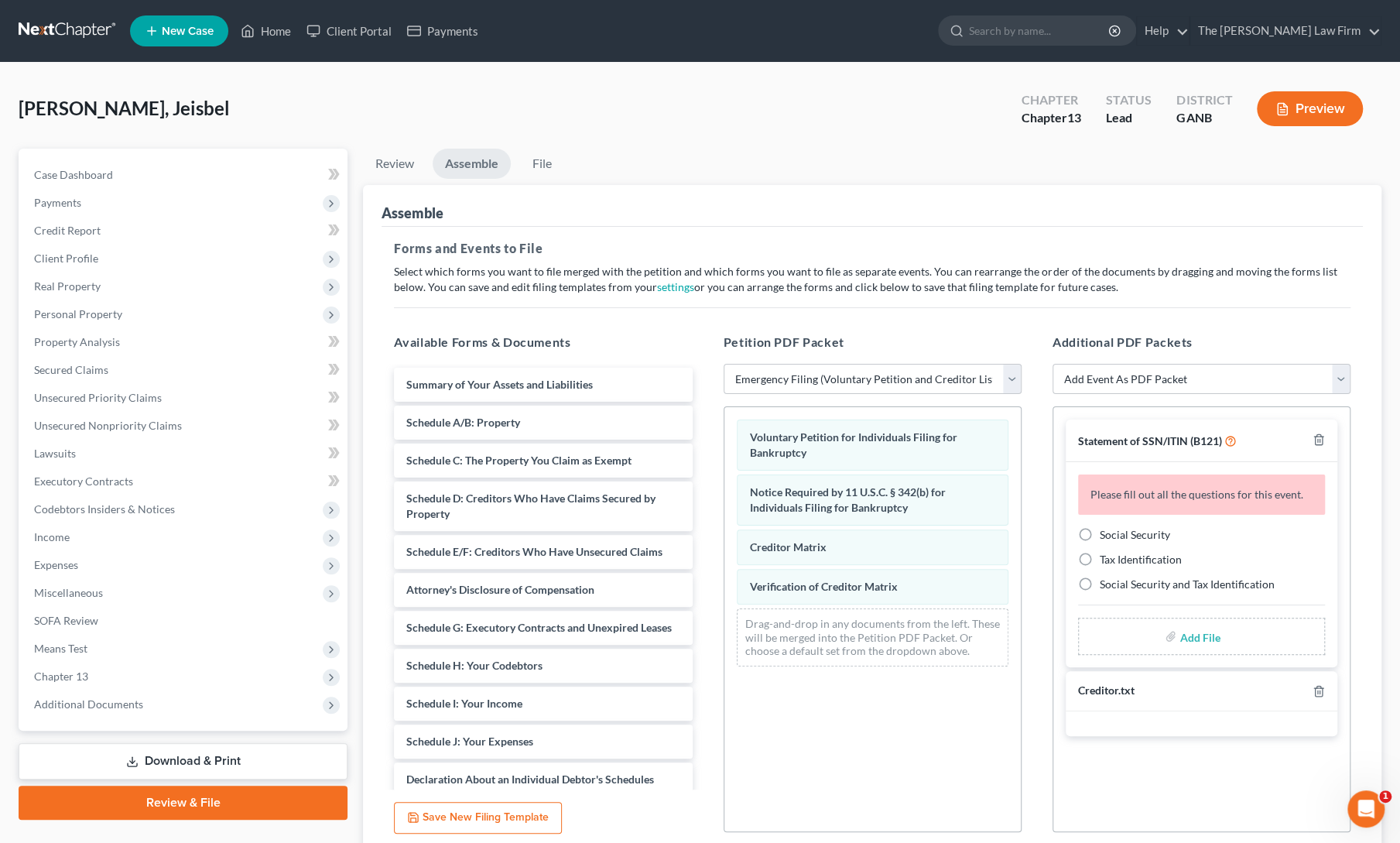
click at [1099, 531] on label "Social Security" at bounding box center [1134, 535] width 71 height 15
click at [1106, 531] on input "Social Security" at bounding box center [1111, 532] width 10 height 10
radio input "true"
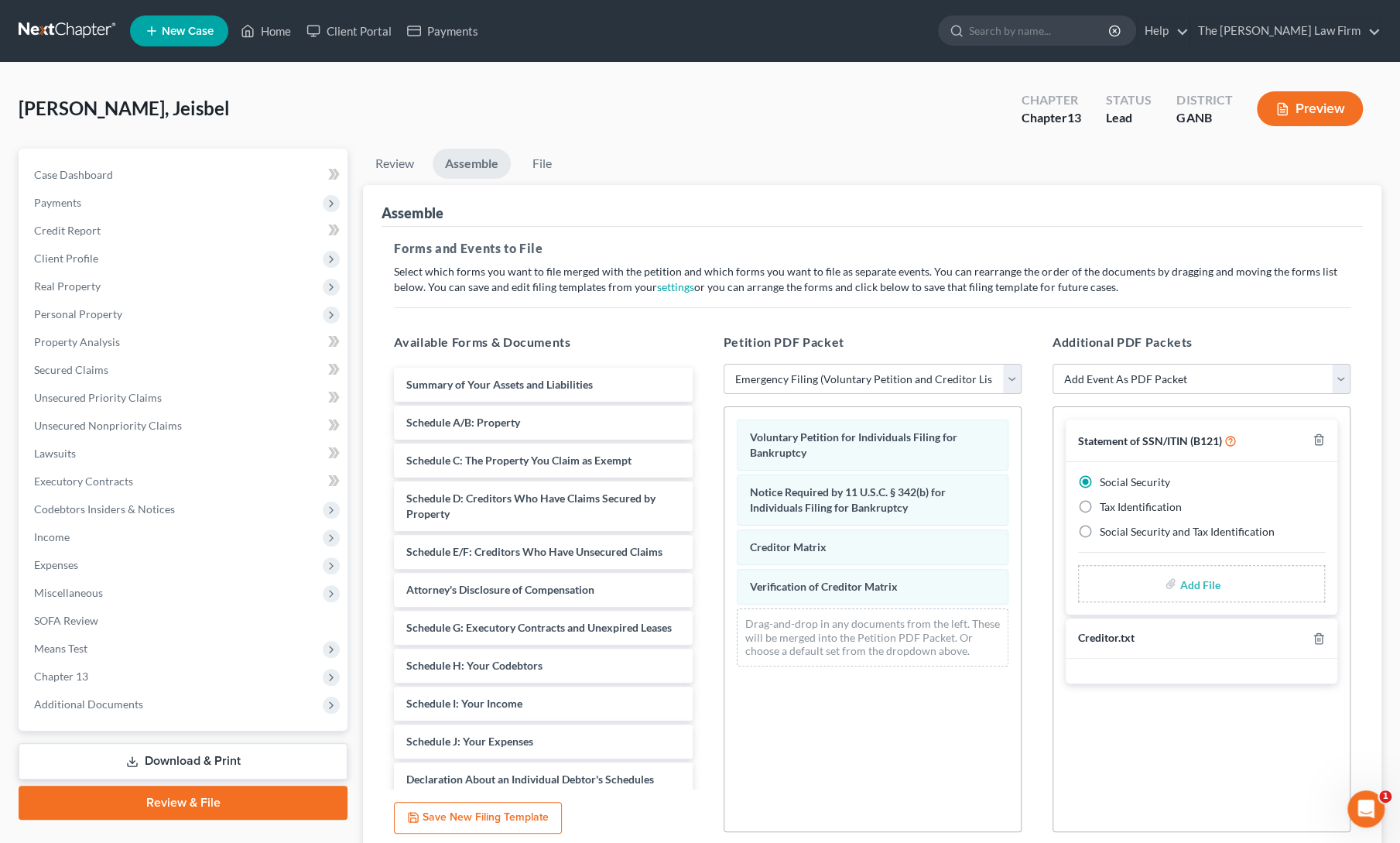
click at [1188, 587] on input "file" at bounding box center [1198, 583] width 37 height 27
type input "C:\fakepath\j [PERSON_NAME] initial plan flat.pdf"
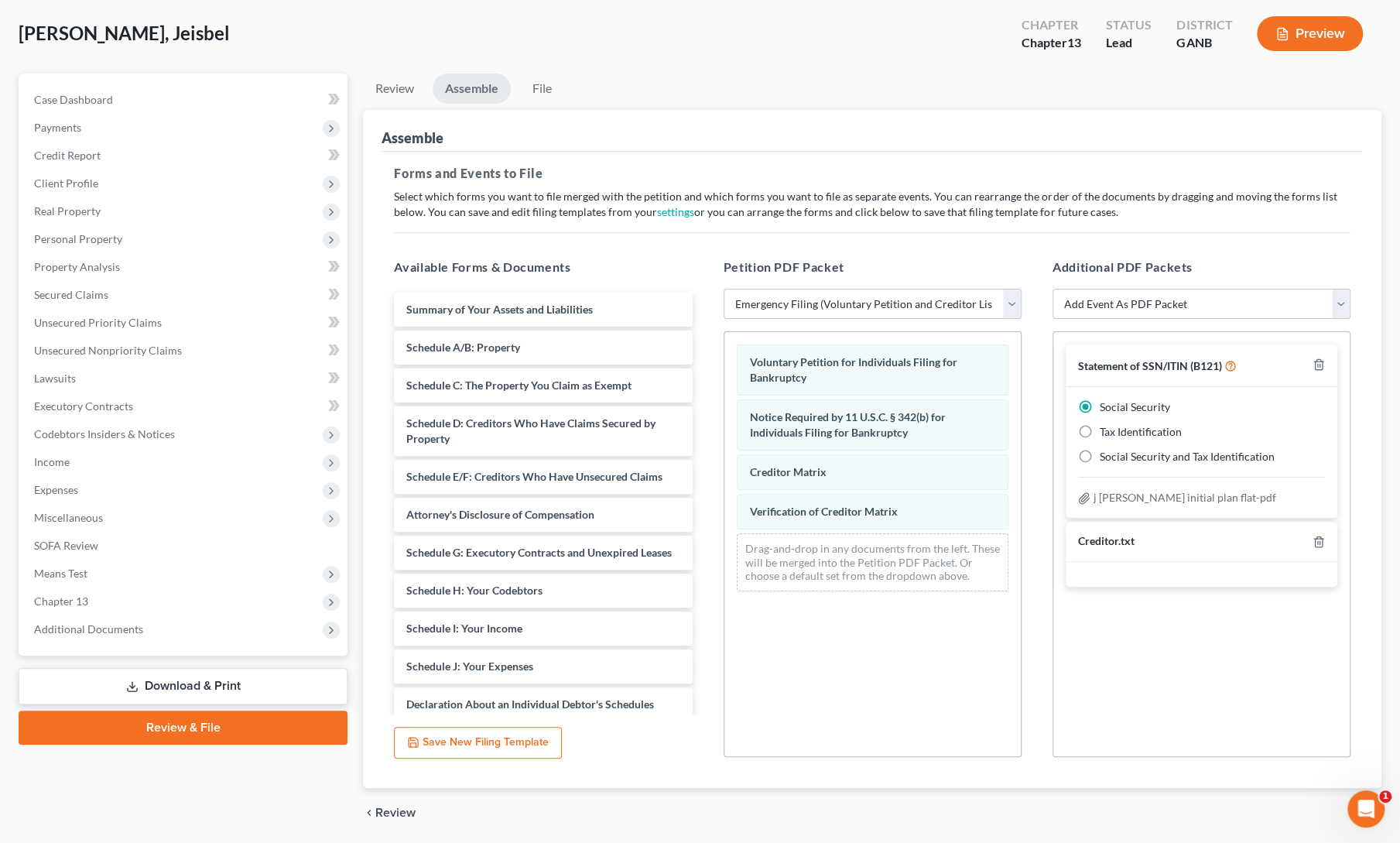
scroll to position [127, 0]
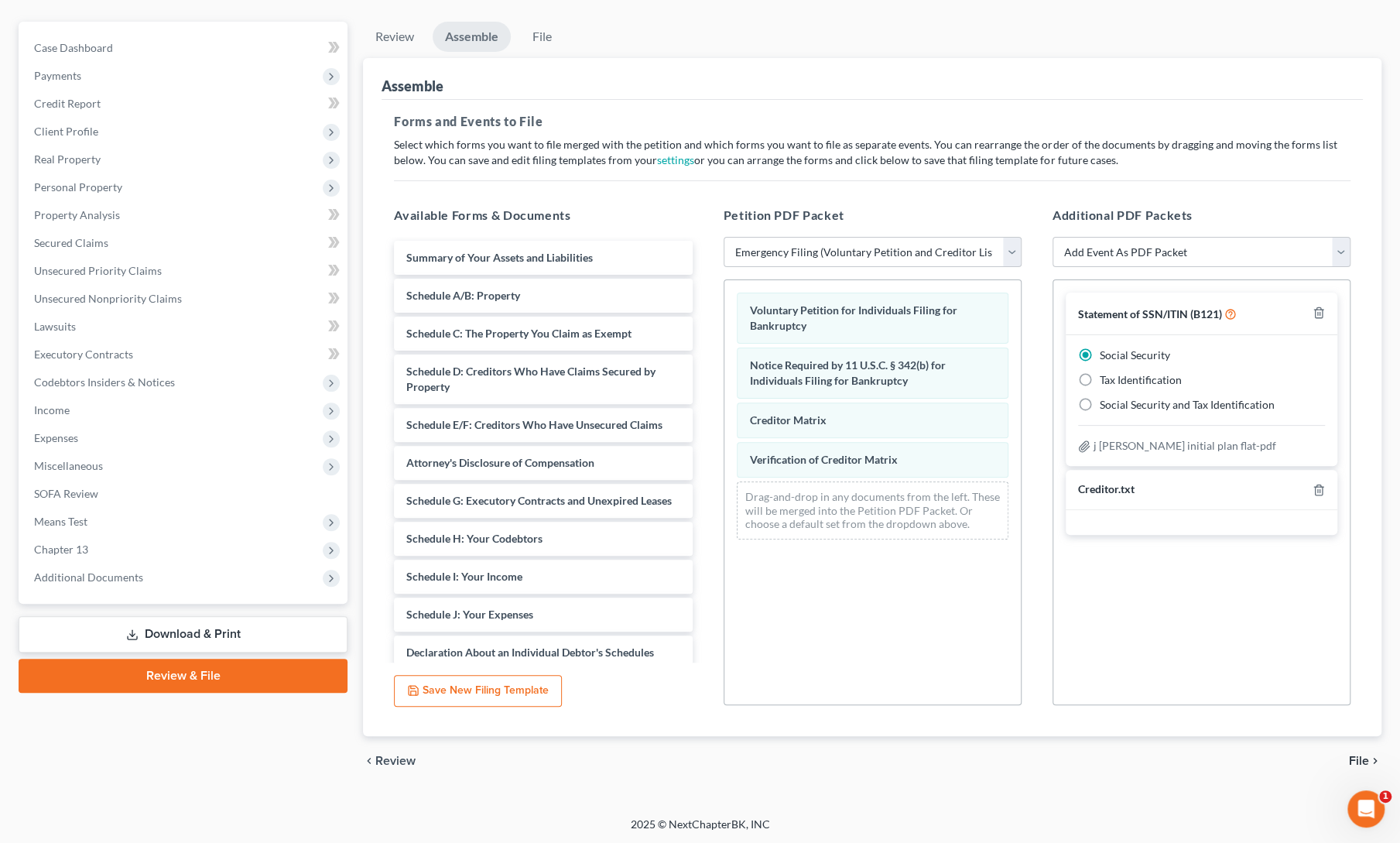
click at [1356, 760] on span "File" at bounding box center [1358, 760] width 20 height 12
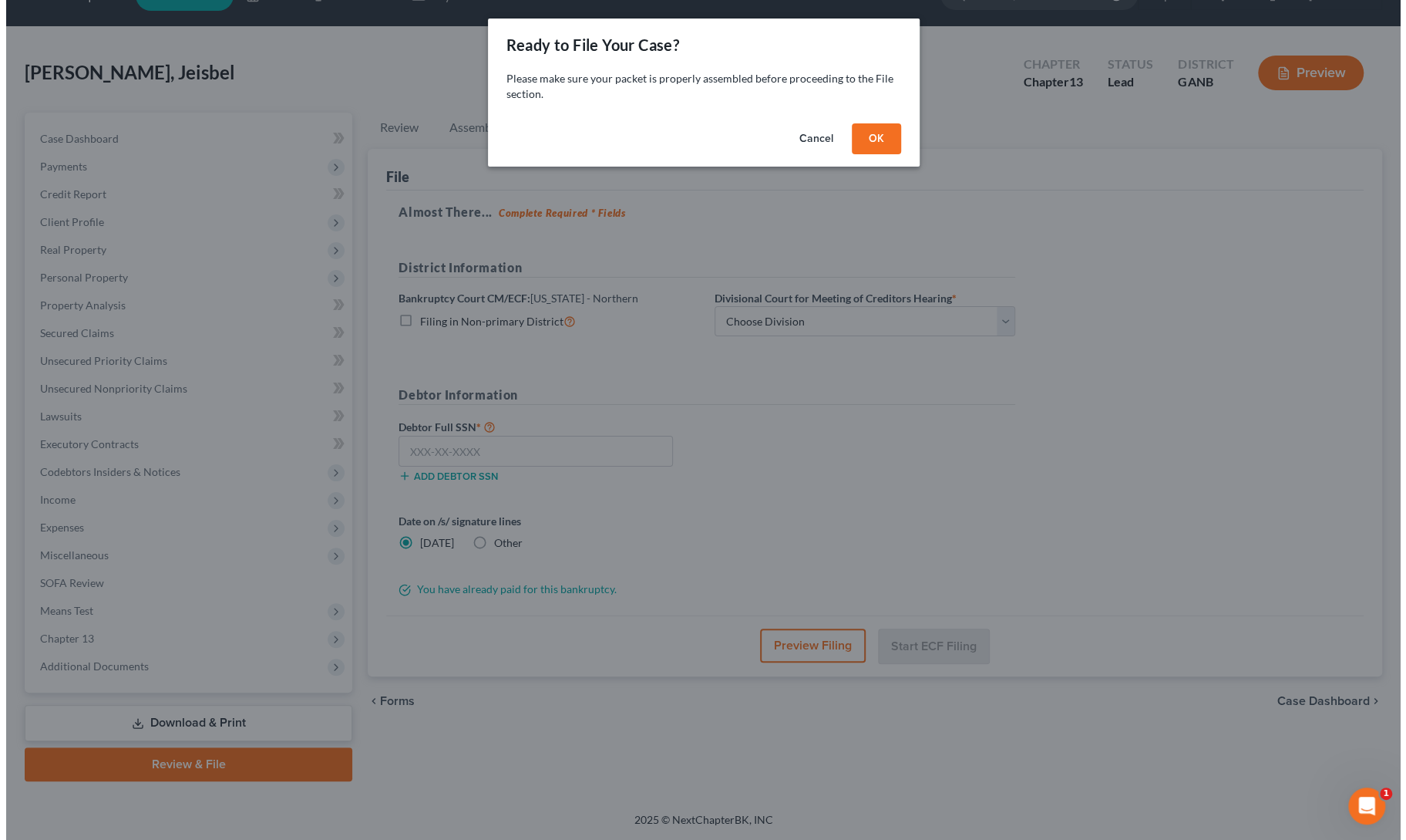
scroll to position [33, 0]
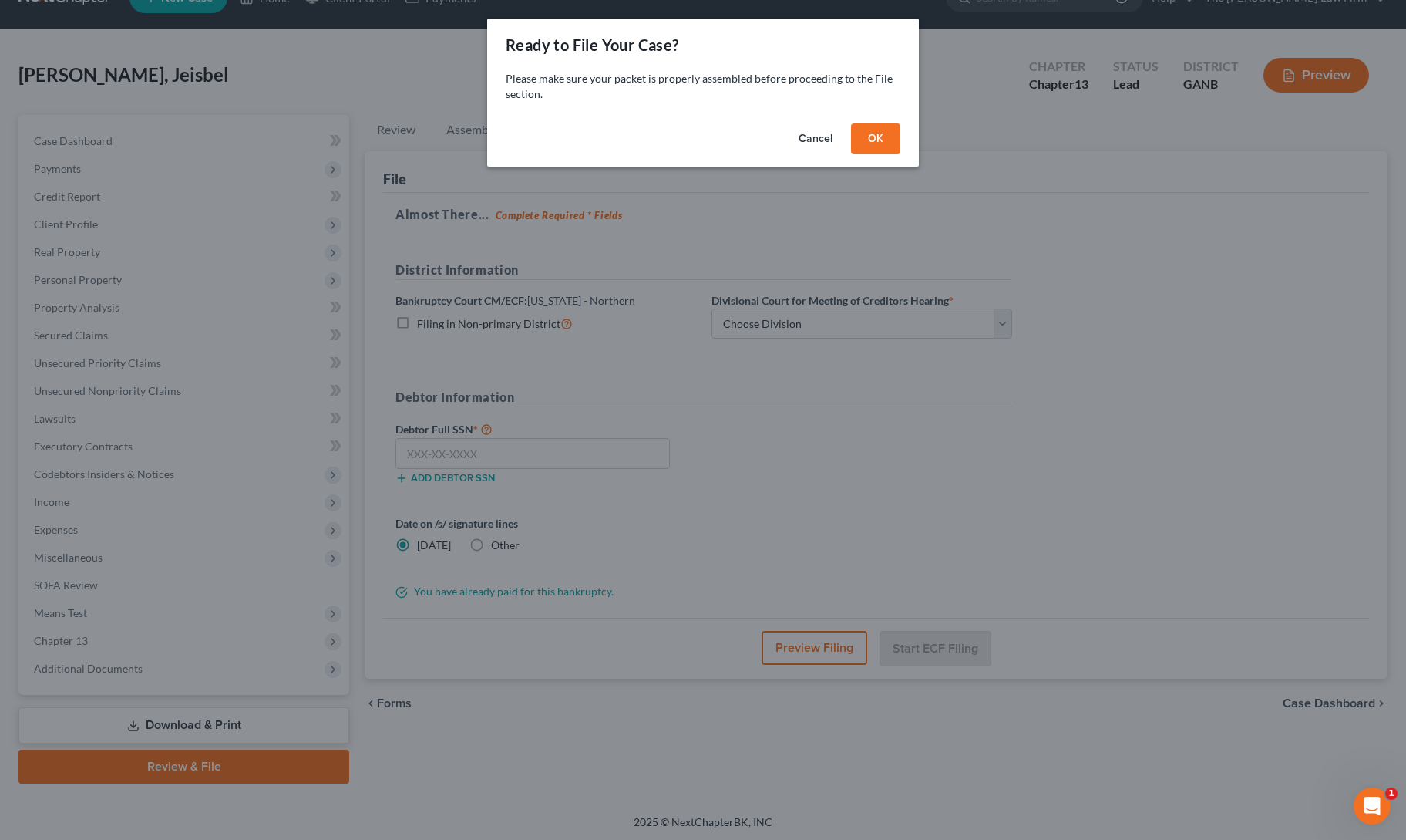
click at [867, 129] on button "OK" at bounding box center [876, 138] width 49 height 31
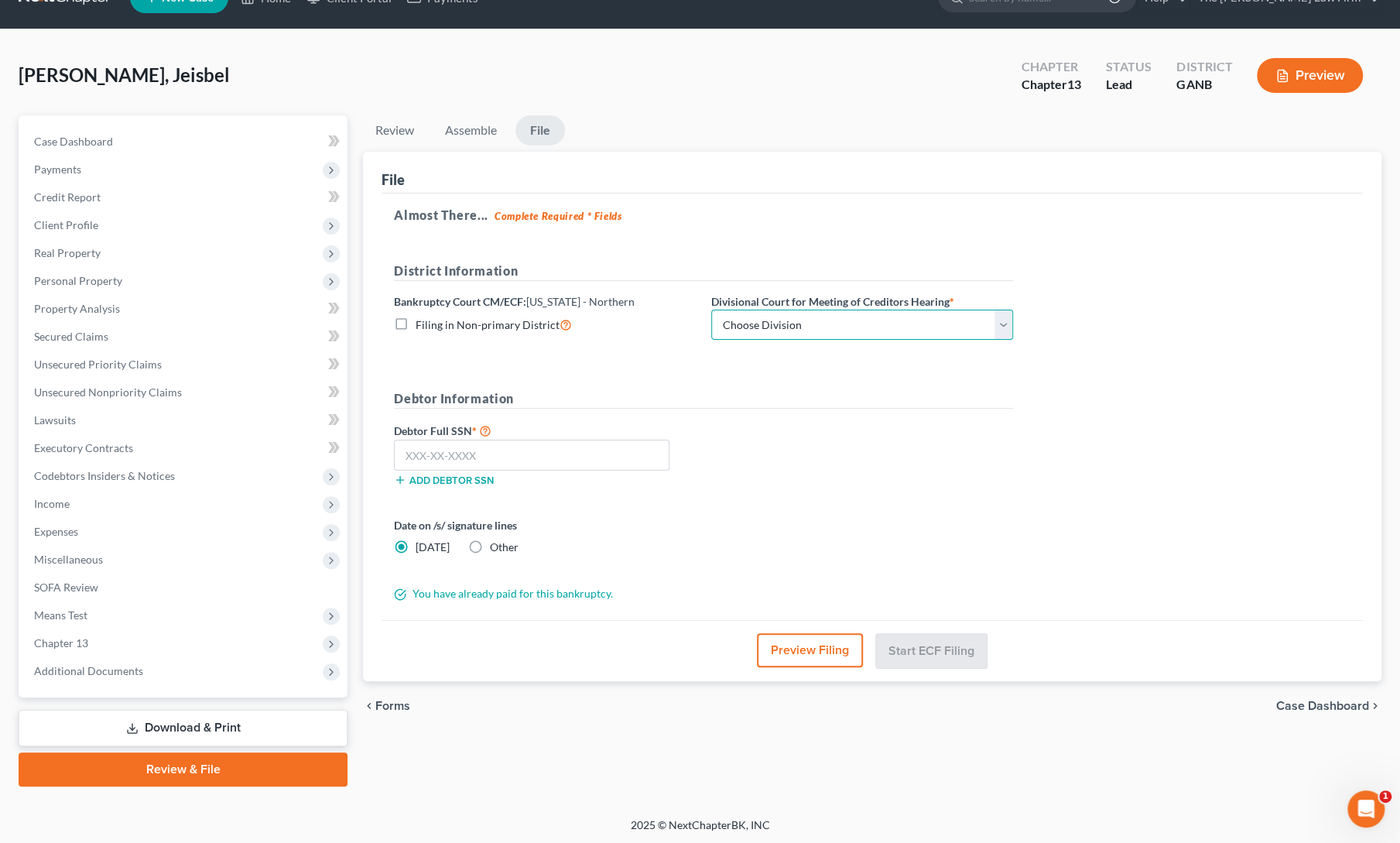
click at [816, 330] on select "Choose Division [GEOGRAPHIC_DATA] [GEOGRAPHIC_DATA] [GEOGRAPHIC_DATA] [GEOGRAPH…" at bounding box center [861, 324] width 302 height 31
select select "1"
click at [711, 309] on select "Choose Division [GEOGRAPHIC_DATA] [GEOGRAPHIC_DATA] [GEOGRAPHIC_DATA] [GEOGRAPH…" at bounding box center [861, 324] width 302 height 31
click at [889, 499] on form "District Information Bankruptcy Court CM/ECF: [US_STATE] - Northern Filing in N…" at bounding box center [703, 432] width 619 height 340
click at [599, 457] on input "text" at bounding box center [531, 455] width 275 height 31
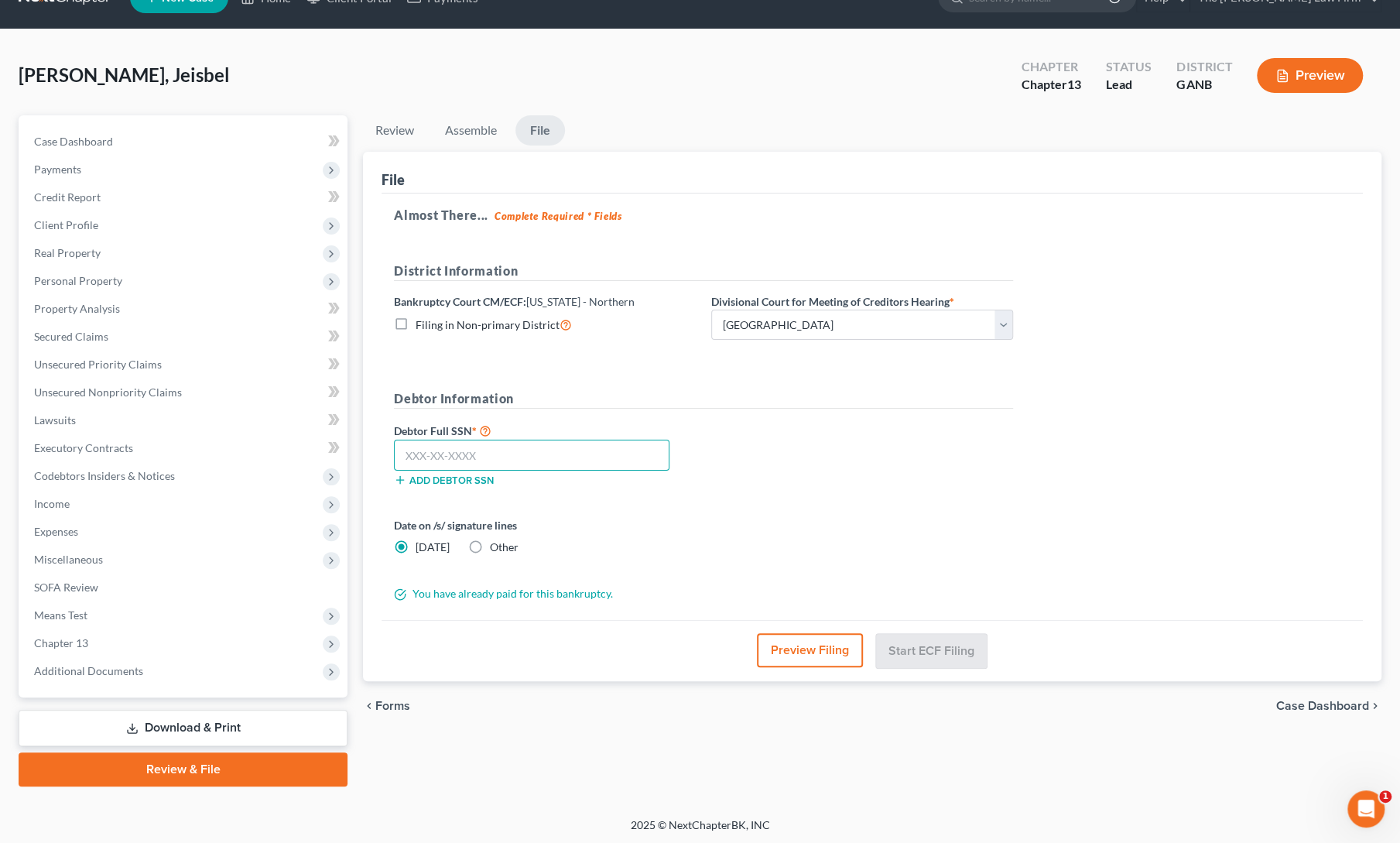
paste input "591-01-7257"
type input "591-01-7257"
click at [709, 529] on div "Date on /s/ signature lines [DATE] Other" at bounding box center [703, 542] width 634 height 50
click at [922, 635] on button "Start ECF Filing" at bounding box center [931, 650] width 111 height 34
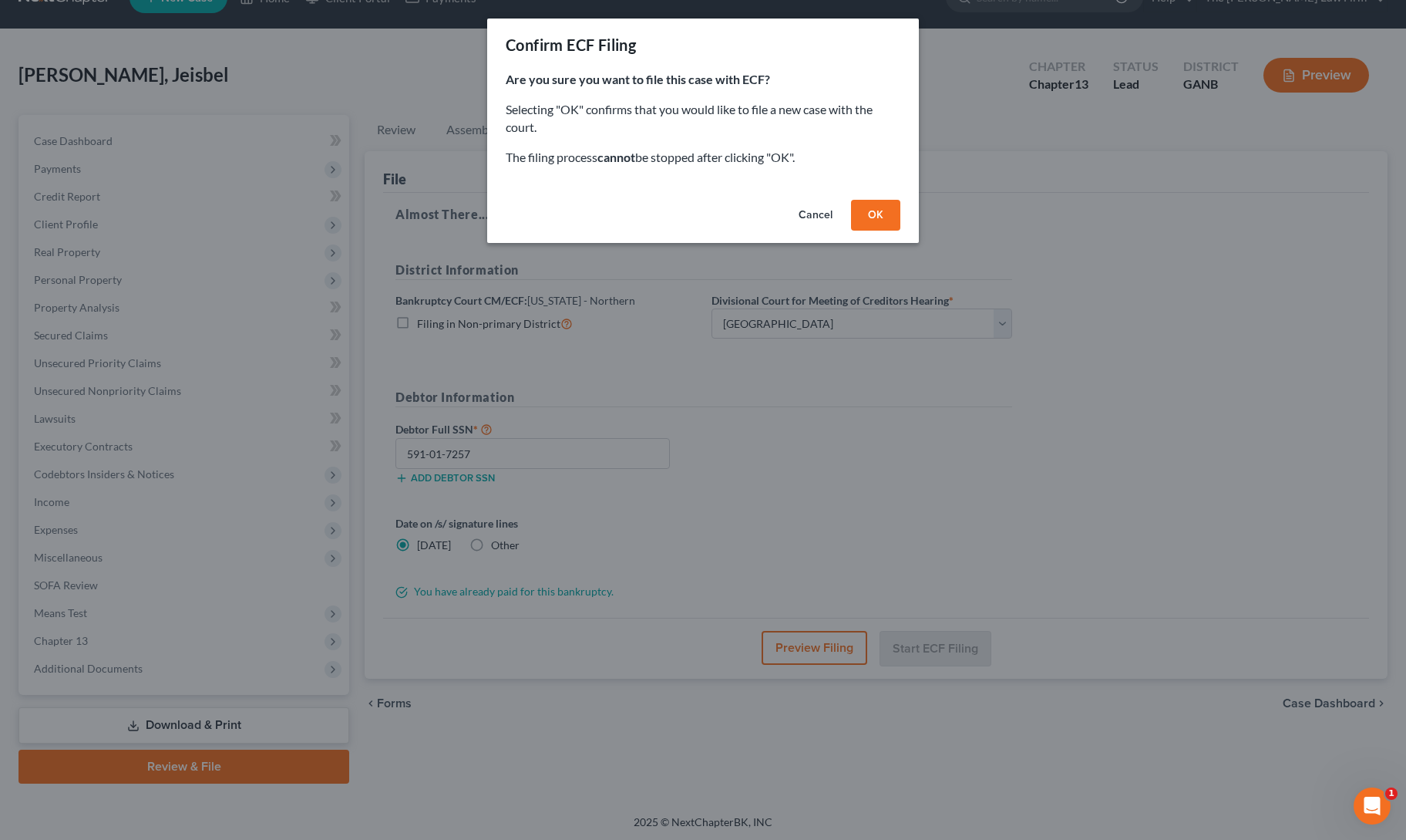
click at [872, 211] on button "OK" at bounding box center [876, 215] width 49 height 31
